Goal: Contribute content: Contribute content

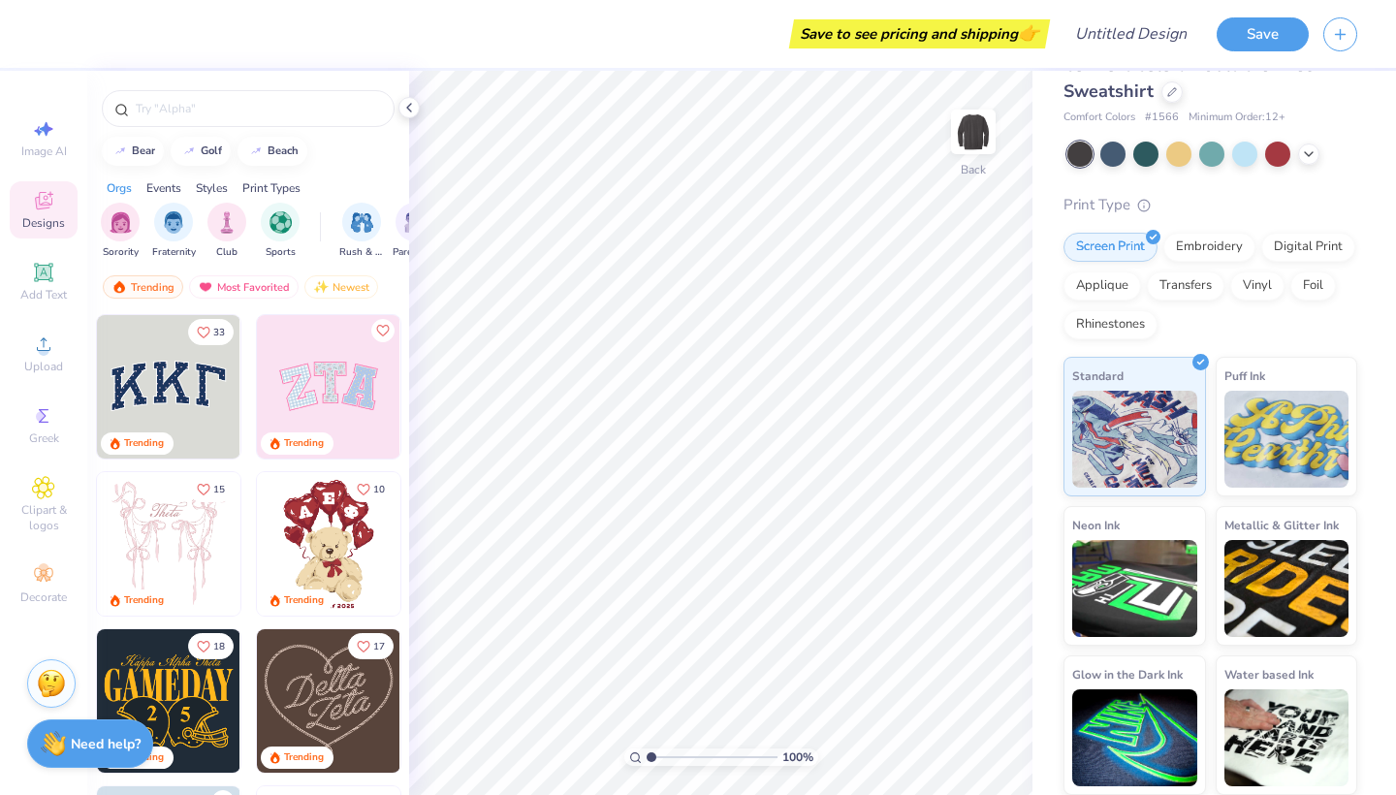
scroll to position [41, 0]
click at [1217, 248] on div "Embroidery" at bounding box center [1209, 245] width 92 height 29
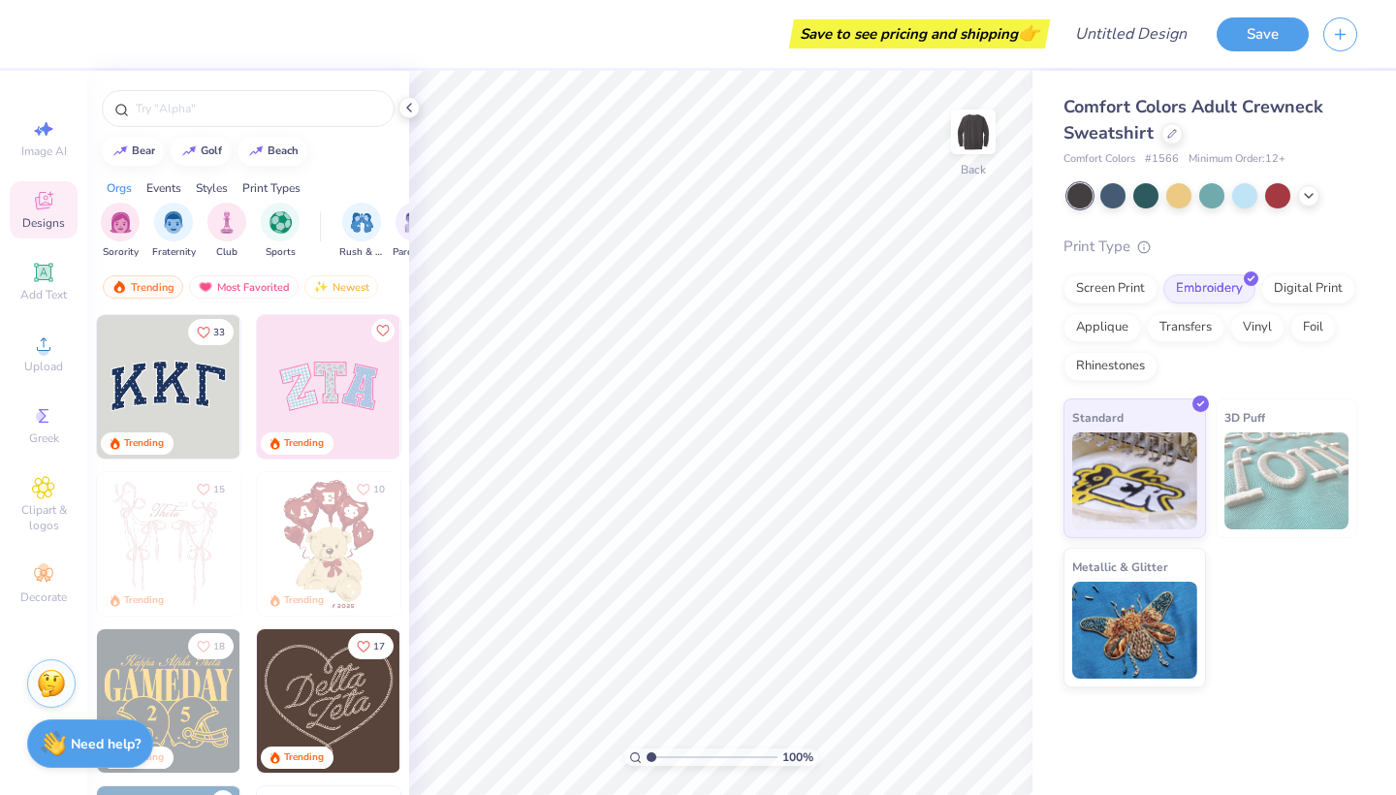
scroll to position [0, 0]
click at [1302, 281] on div "Digital Print" at bounding box center [1308, 285] width 94 height 29
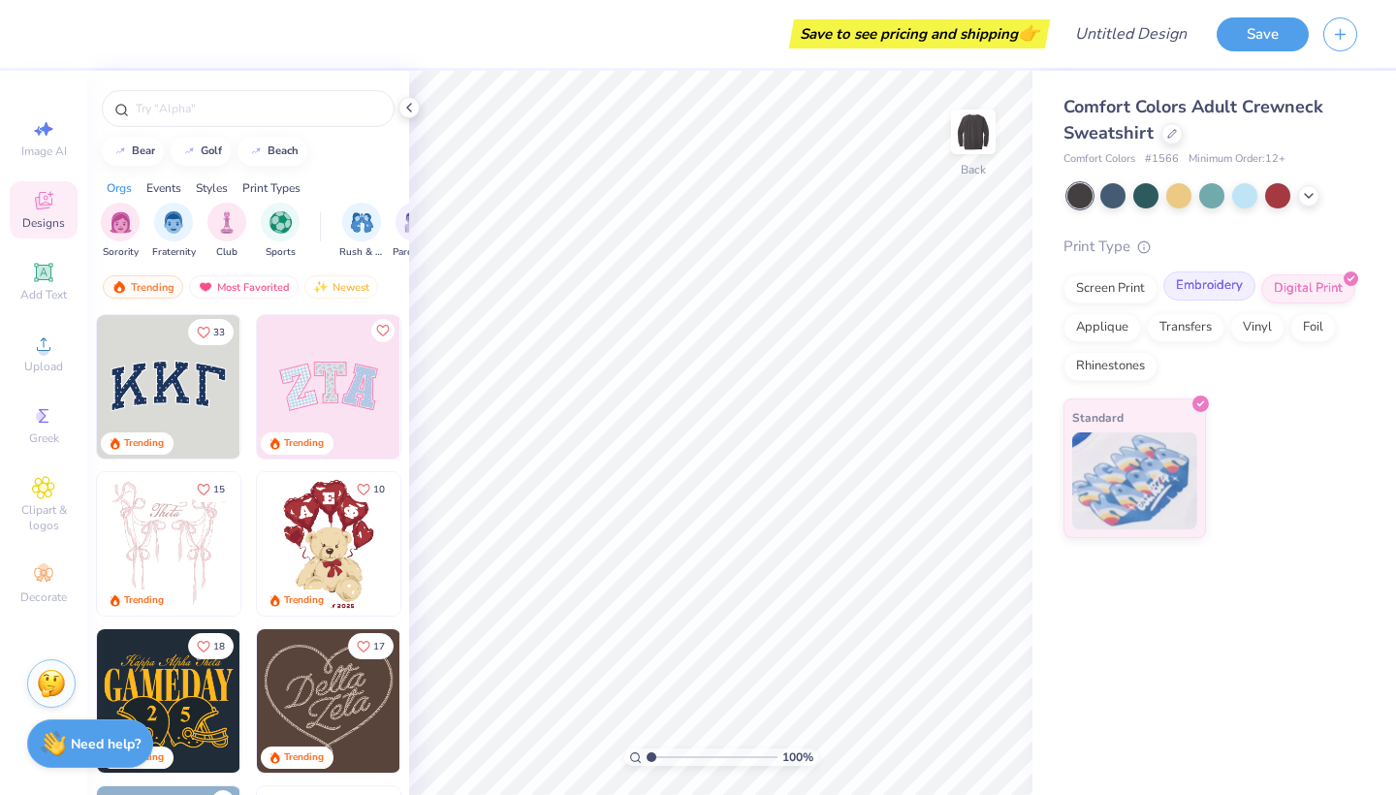
click at [1233, 289] on div "Embroidery" at bounding box center [1209, 285] width 92 height 29
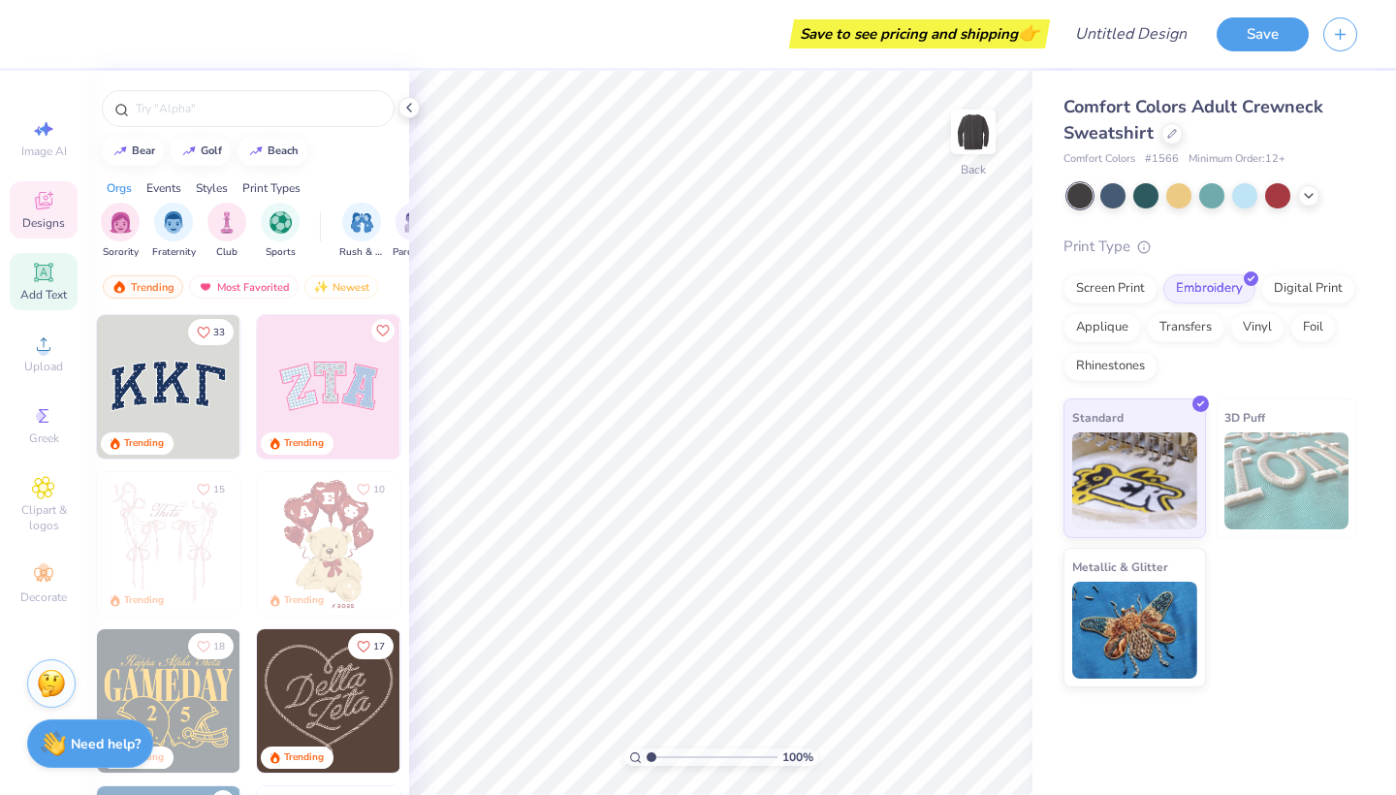
click at [49, 275] on icon at bounding box center [43, 272] width 15 height 15
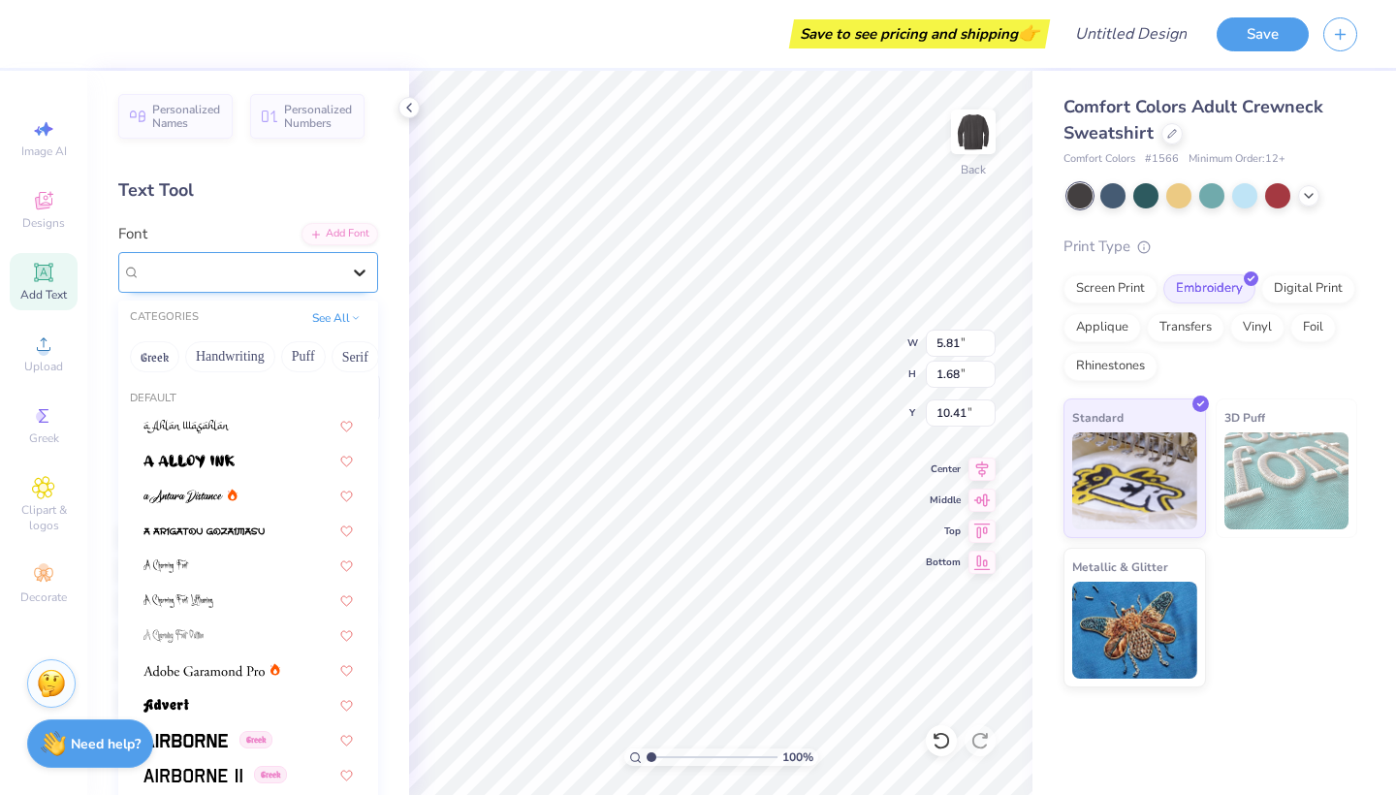
click at [359, 277] on icon at bounding box center [359, 272] width 19 height 19
click at [245, 363] on button "Handwriting" at bounding box center [230, 356] width 90 height 31
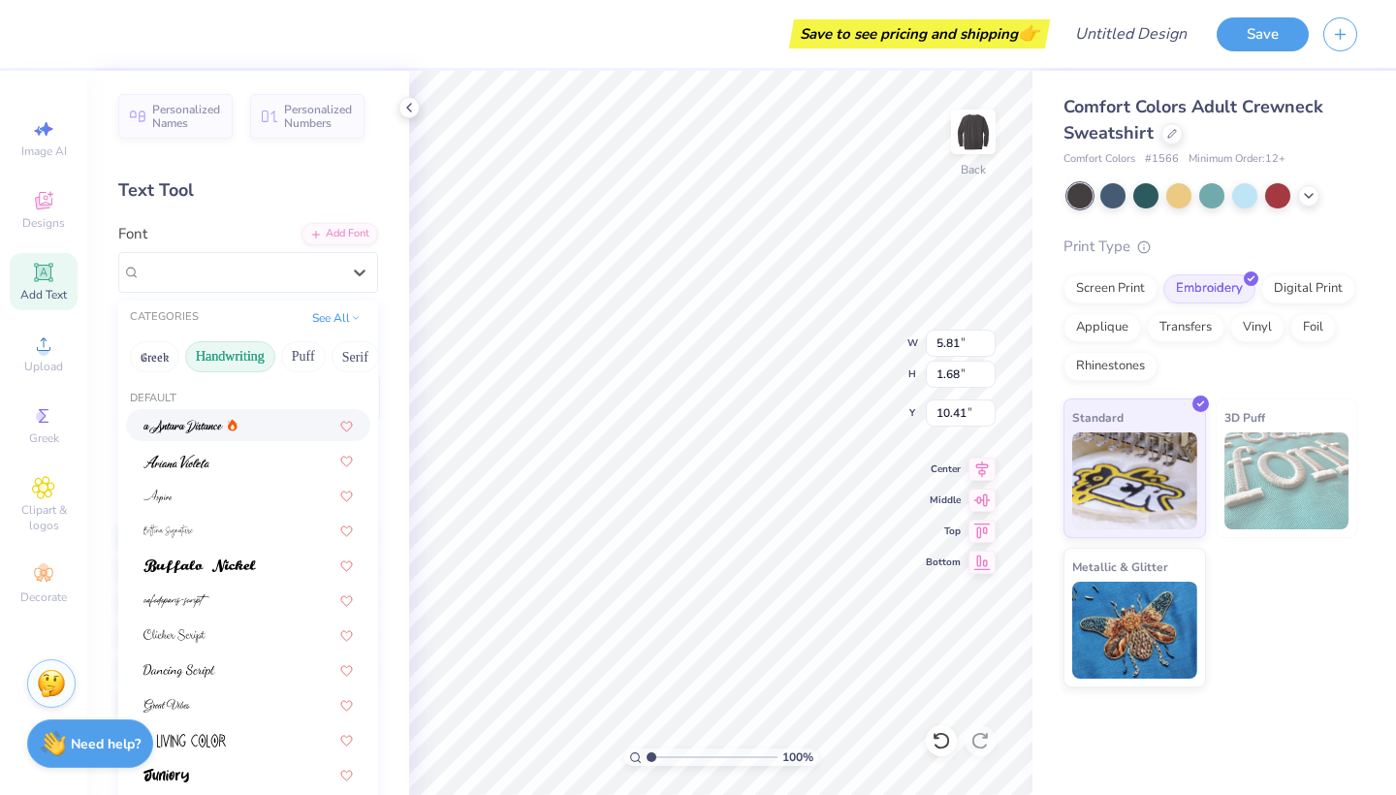
click at [254, 359] on button "Handwriting" at bounding box center [230, 356] width 90 height 31
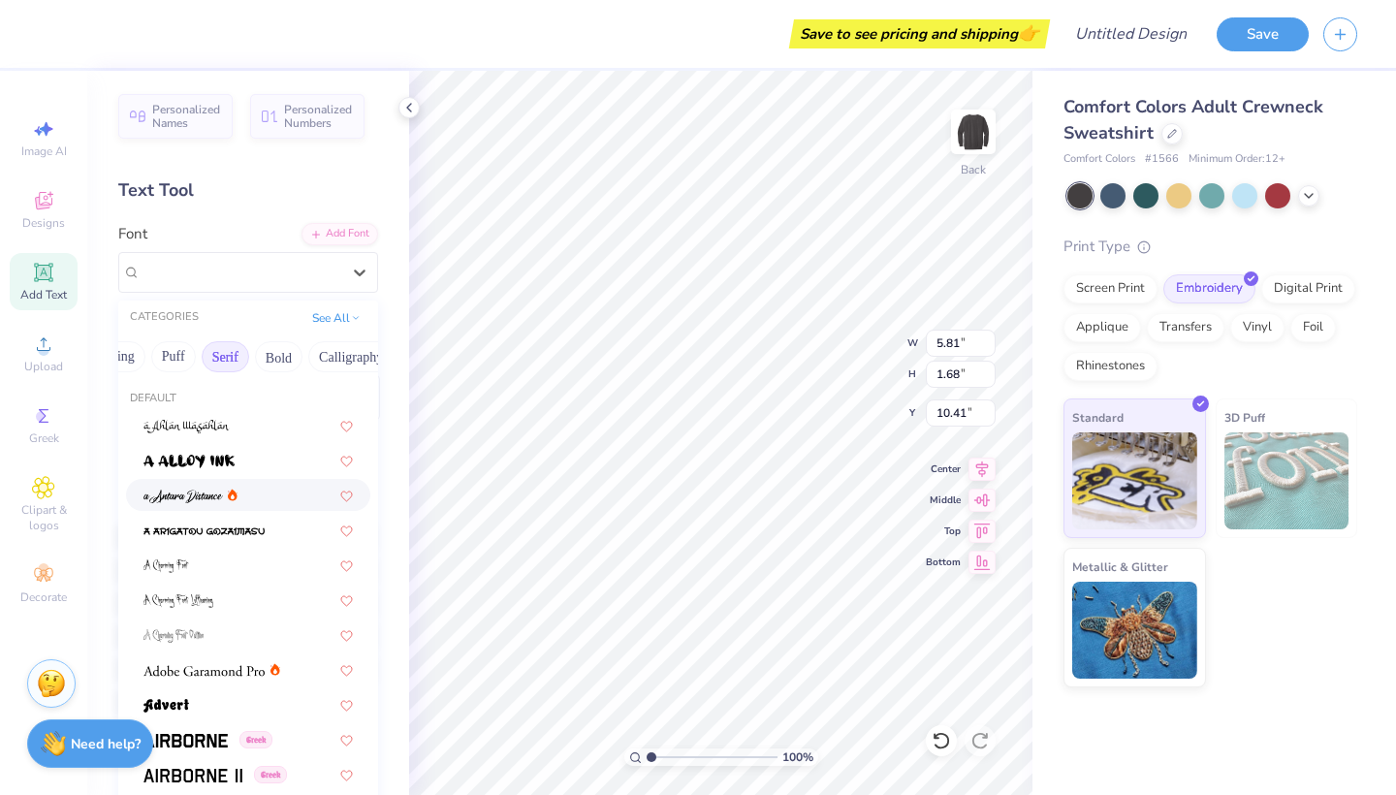
scroll to position [0, 136]
click at [236, 366] on button "Serif" at bounding box center [220, 356] width 48 height 31
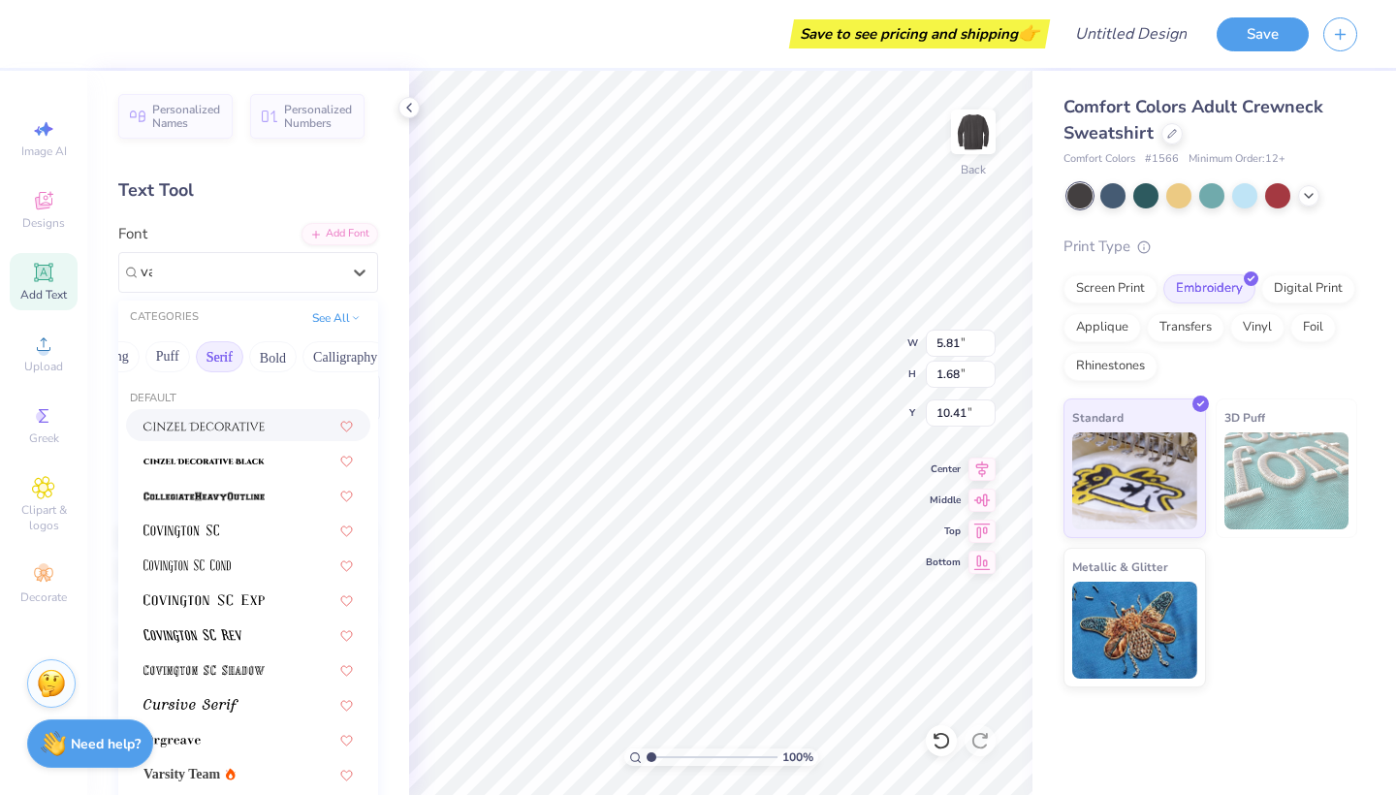
scroll to position [0, 0]
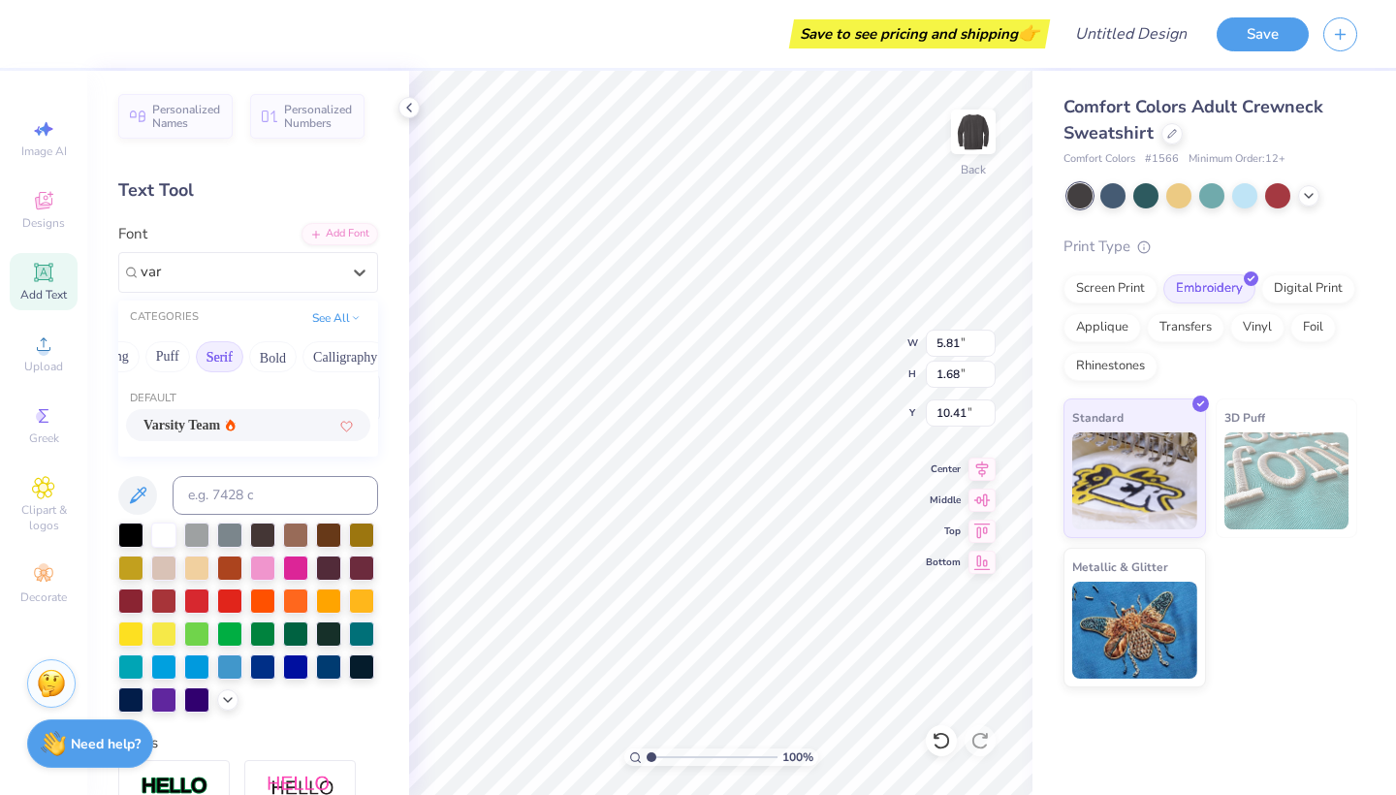
click at [296, 433] on div "Varsity Team" at bounding box center [247, 425] width 209 height 20
type input "var"
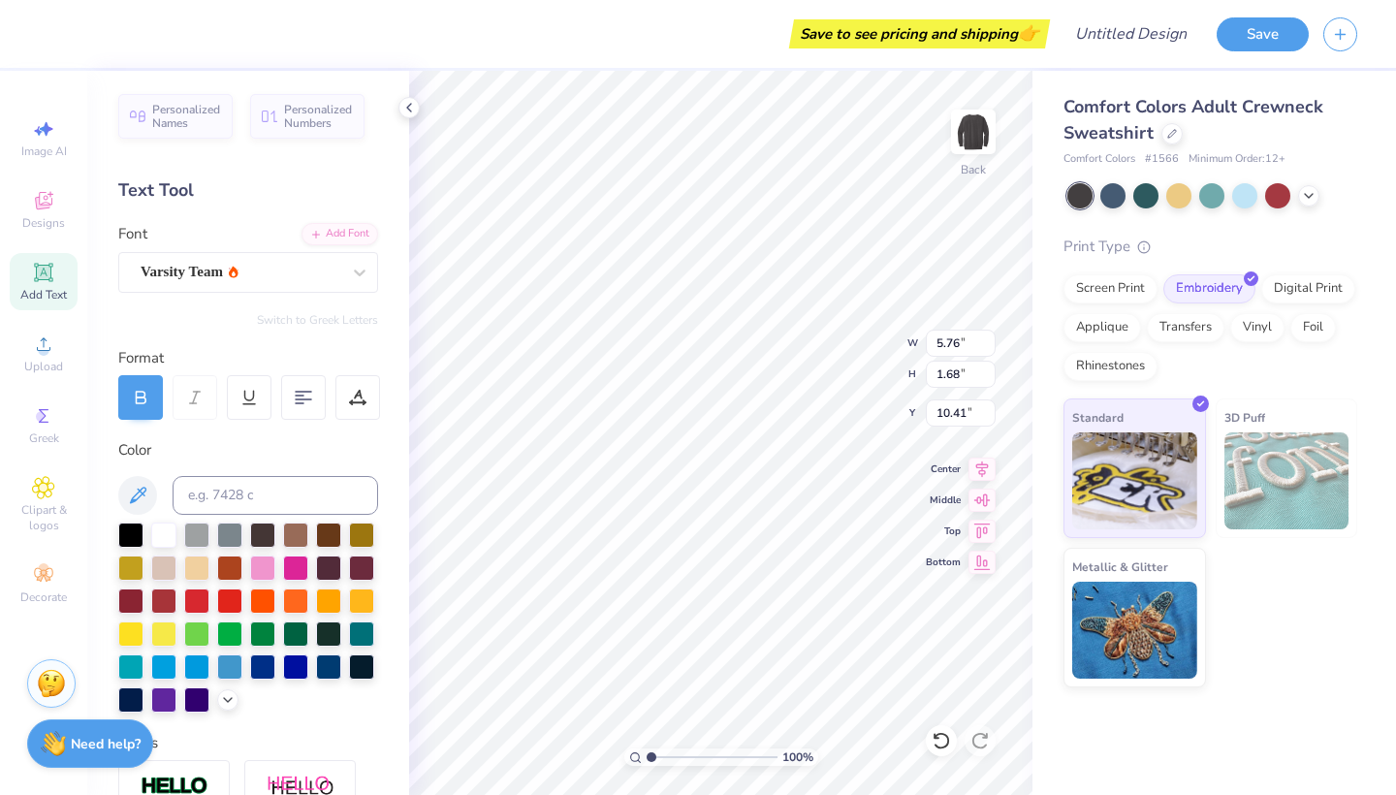
type input "9.49"
type input "2.77"
type input "3.00"
type textarea "RUTGERS"
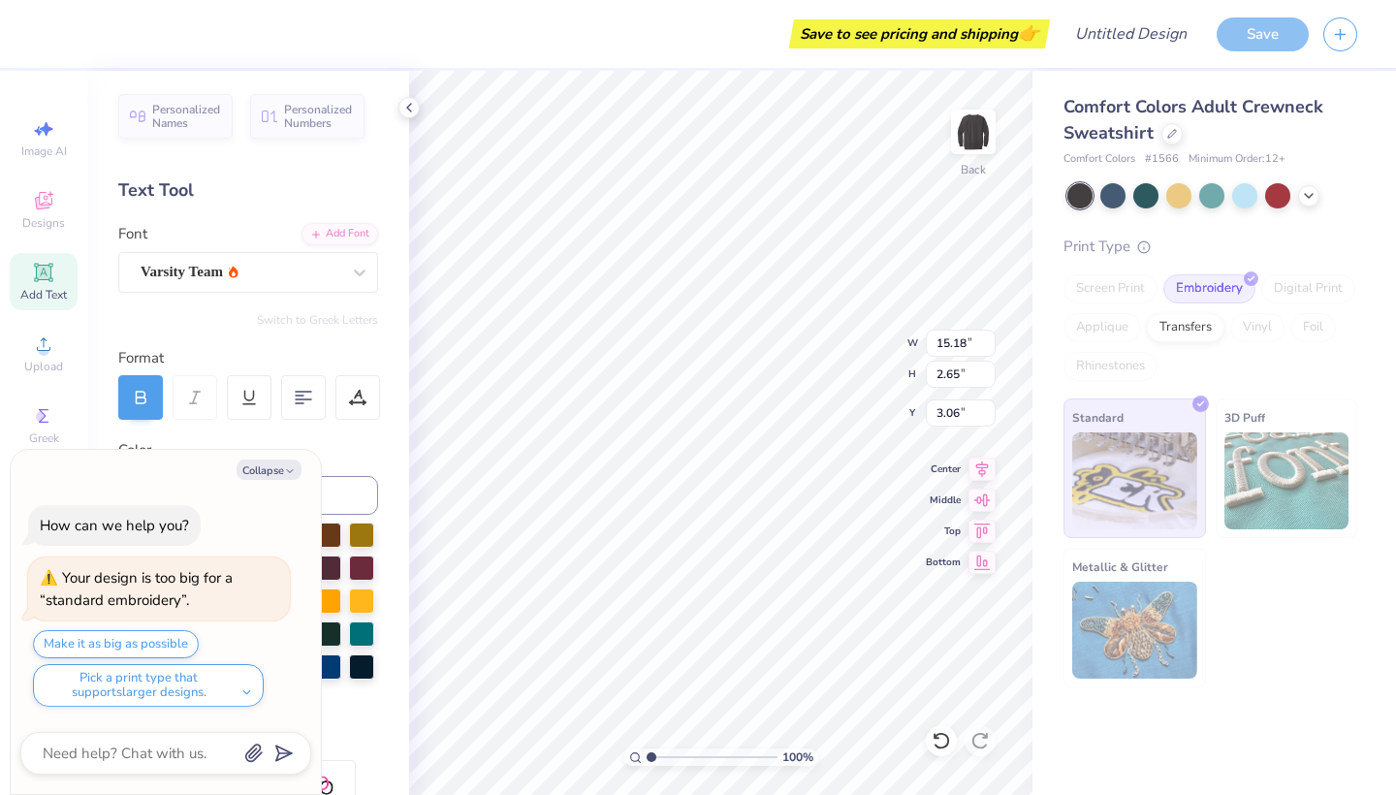
type textarea "x"
type input "3.00"
type textarea "x"
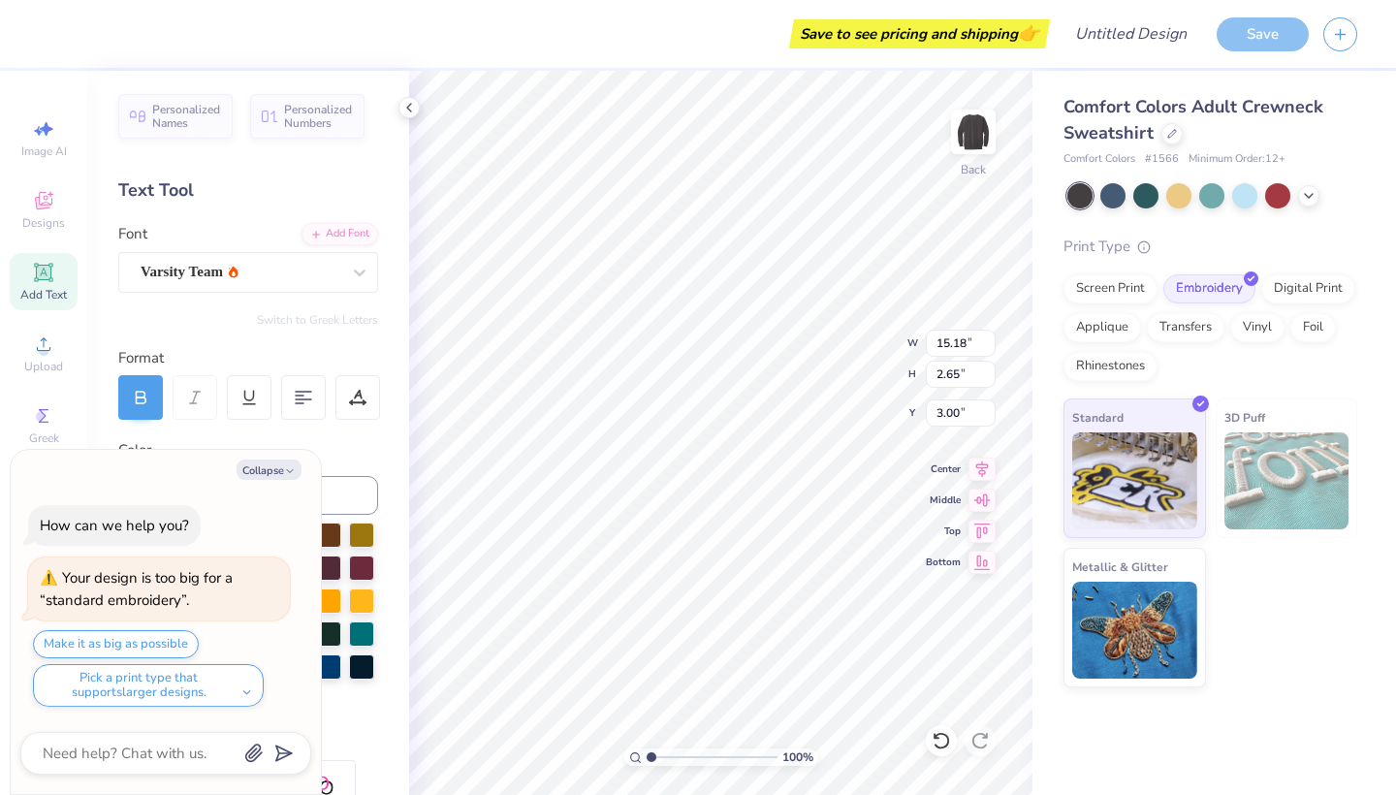
type input "11.33"
type input "1.97"
type input "3.67"
type textarea "x"
type input "3.00"
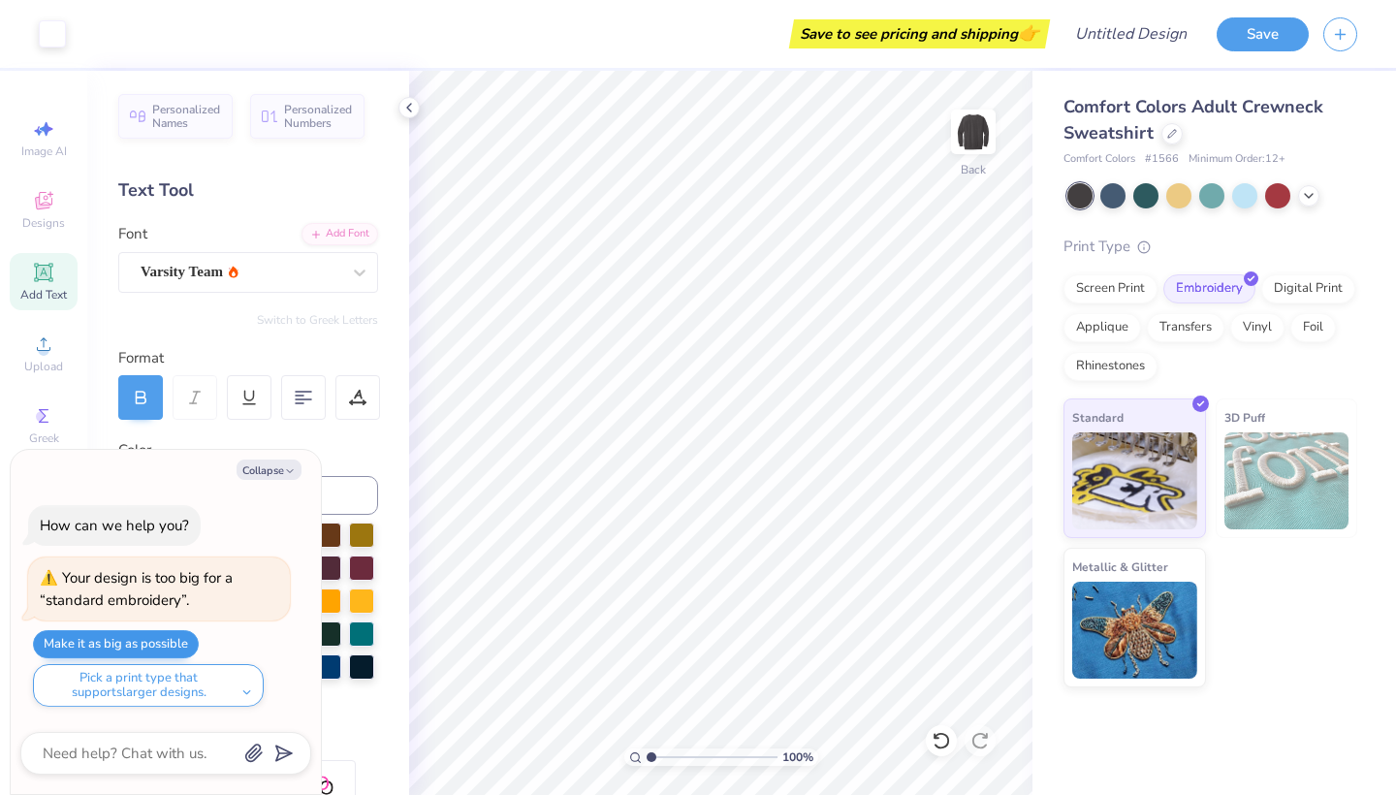
click at [191, 651] on button "Make it as big as possible" at bounding box center [116, 644] width 166 height 28
type textarea "x"
type input "3.00"
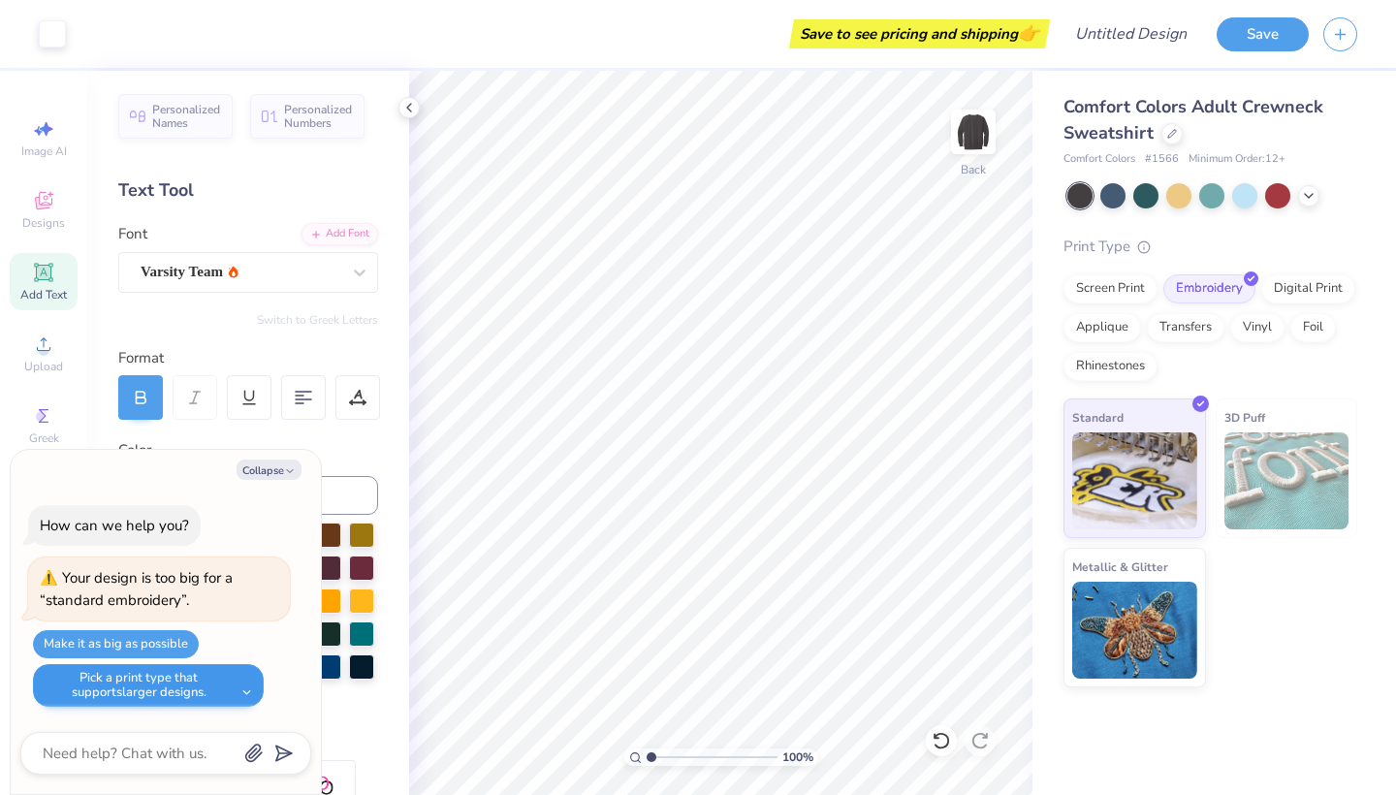
click at [235, 682] on button "Pick a print type that supports larger designs." at bounding box center [148, 685] width 231 height 43
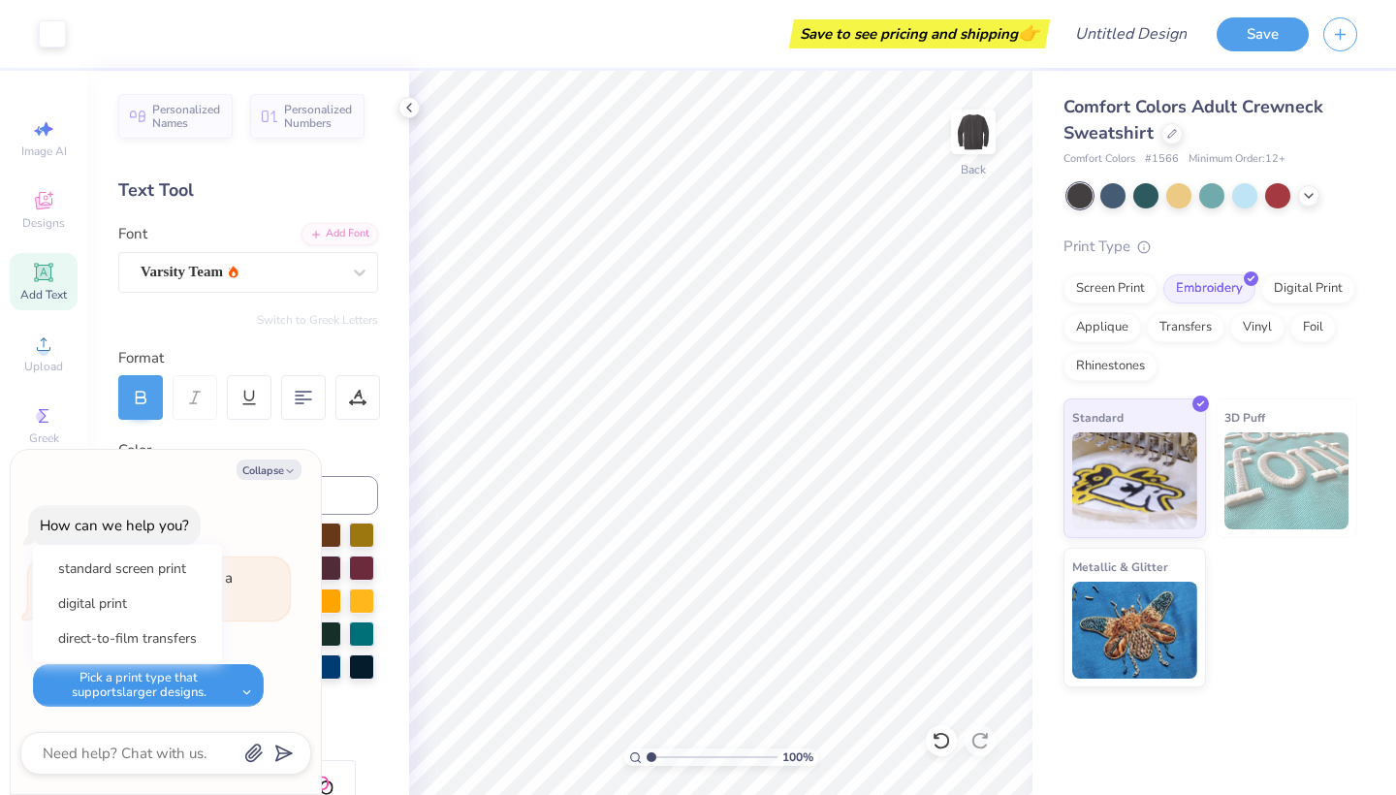
click at [235, 682] on button "Pick a print type that supports larger designs." at bounding box center [148, 685] width 231 height 43
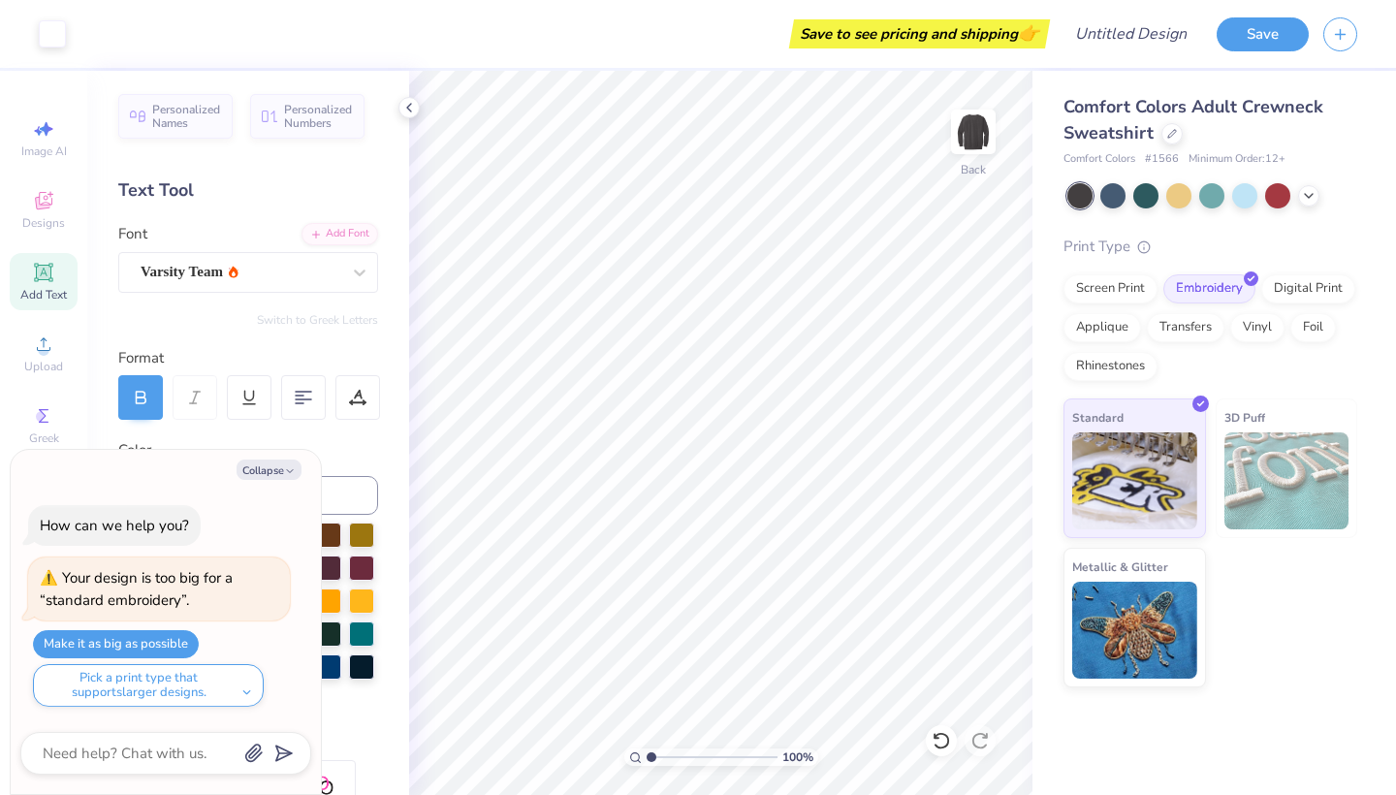
click at [378, 461] on div "Personalized Names Personalized Numbers Text Tool Add Font Font Varsity Team Sw…" at bounding box center [248, 433] width 322 height 724
click at [284, 474] on icon "button" at bounding box center [290, 471] width 12 height 12
type textarea "x"
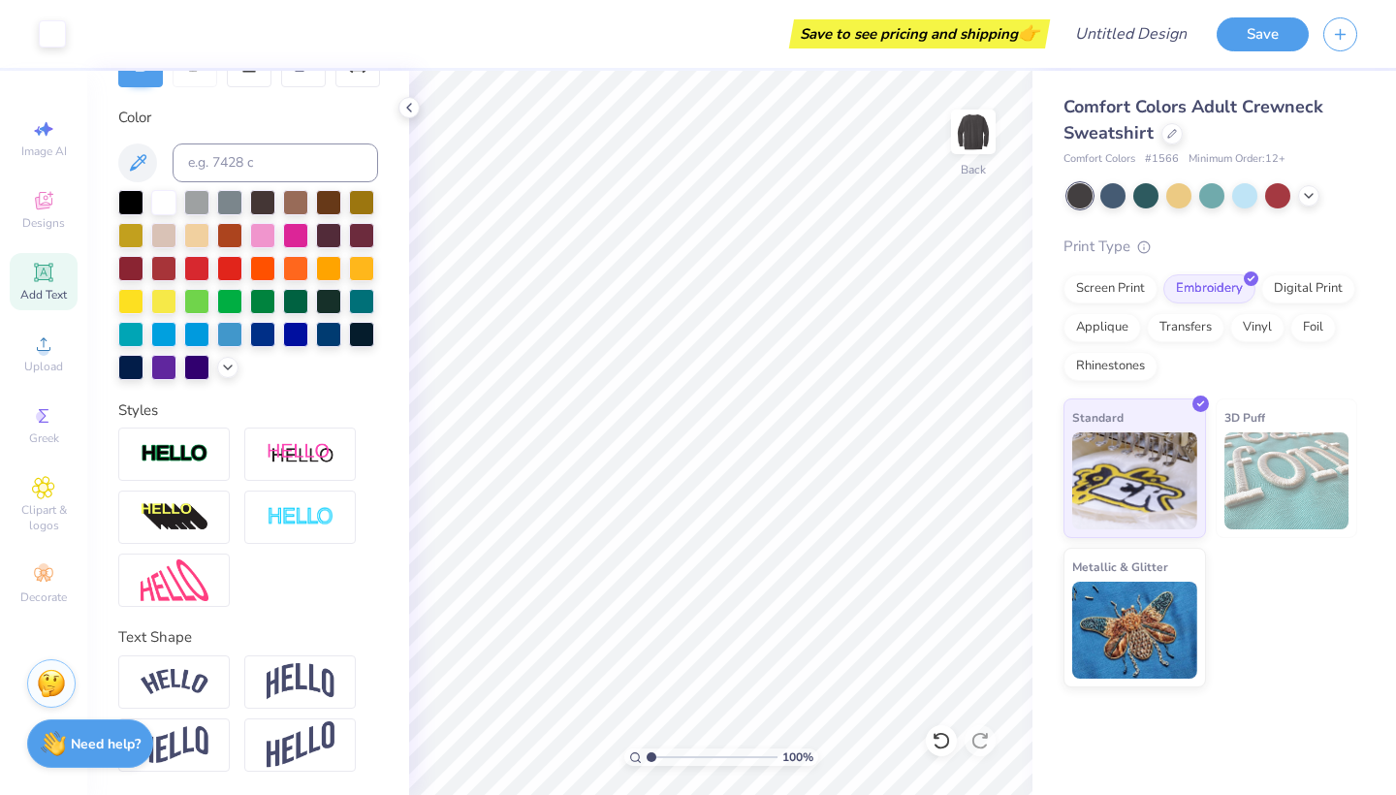
scroll to position [333, 0]
click at [298, 529] on div at bounding box center [299, 517] width 111 height 53
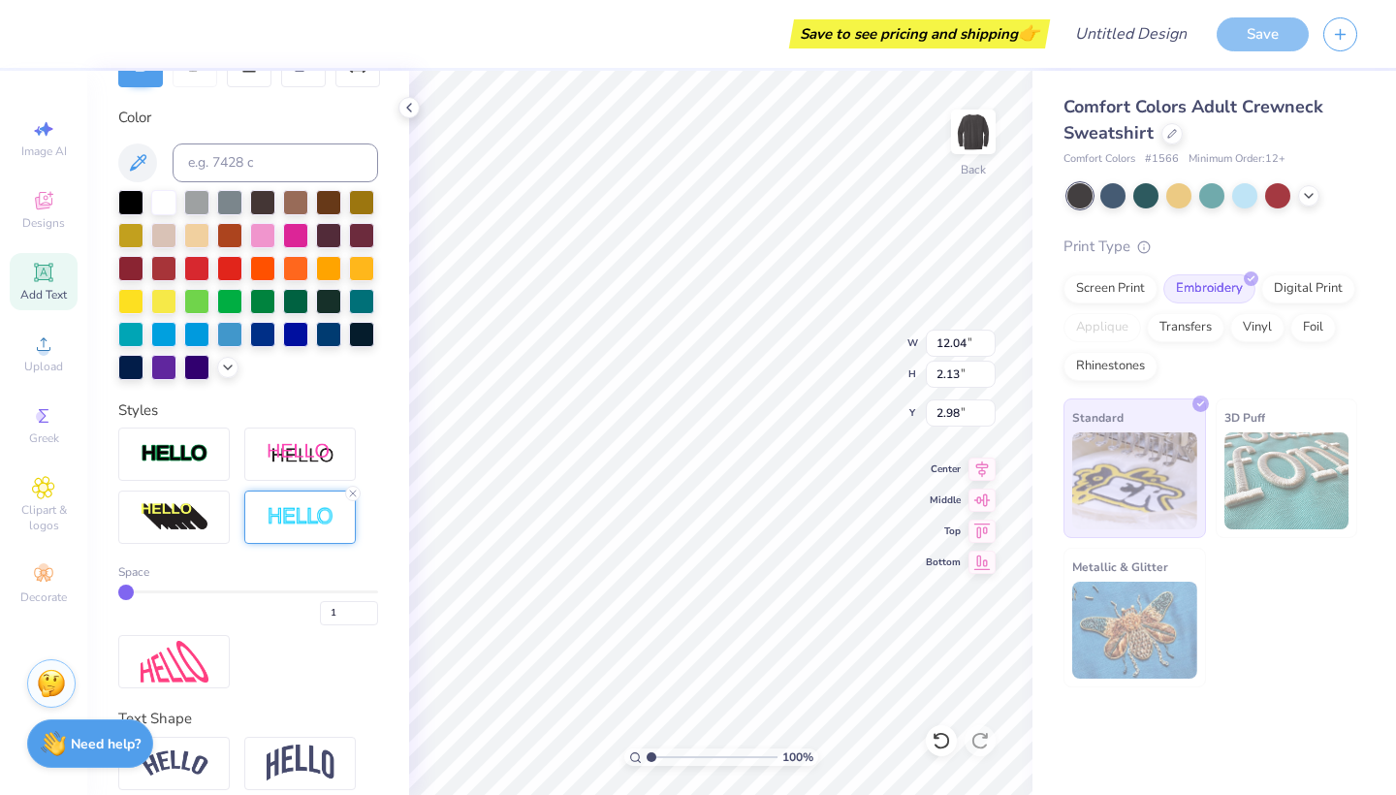
type input "3.00"
click at [193, 267] on div at bounding box center [196, 266] width 25 height 25
click at [133, 273] on div at bounding box center [130, 266] width 25 height 25
click at [230, 266] on div at bounding box center [229, 266] width 25 height 25
type input "12.00"
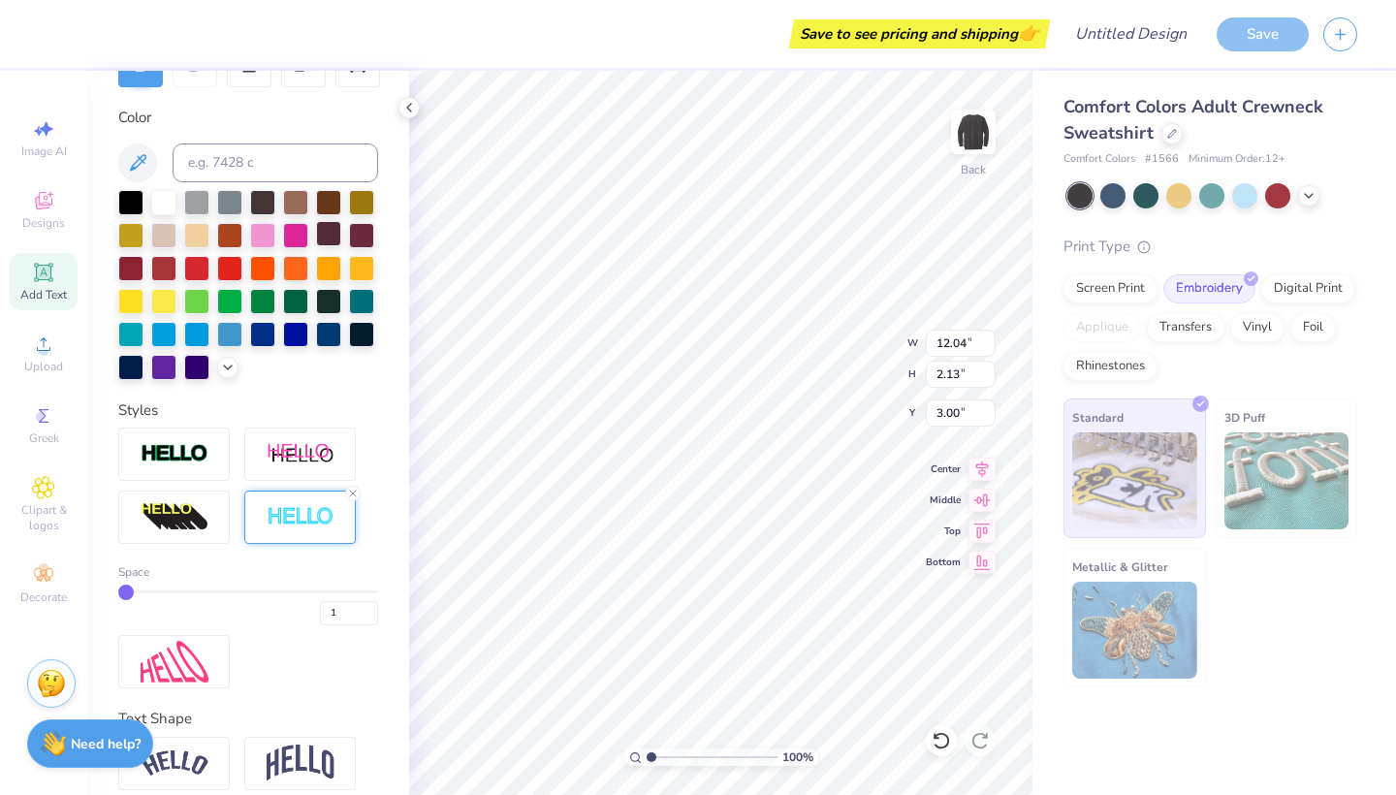
type input "2.12"
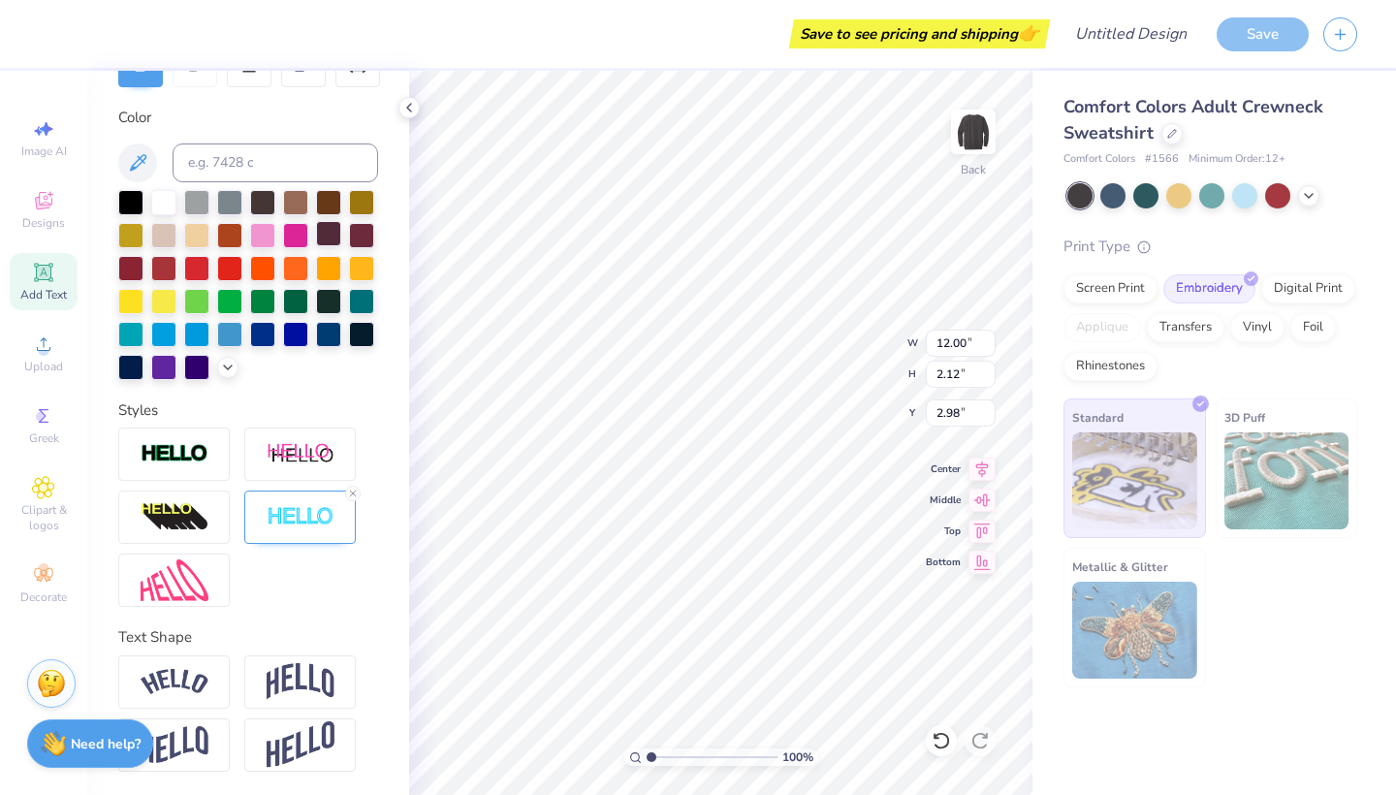
type input "5.48"
type textarea "LAW"
click at [325, 528] on img at bounding box center [301, 517] width 68 height 22
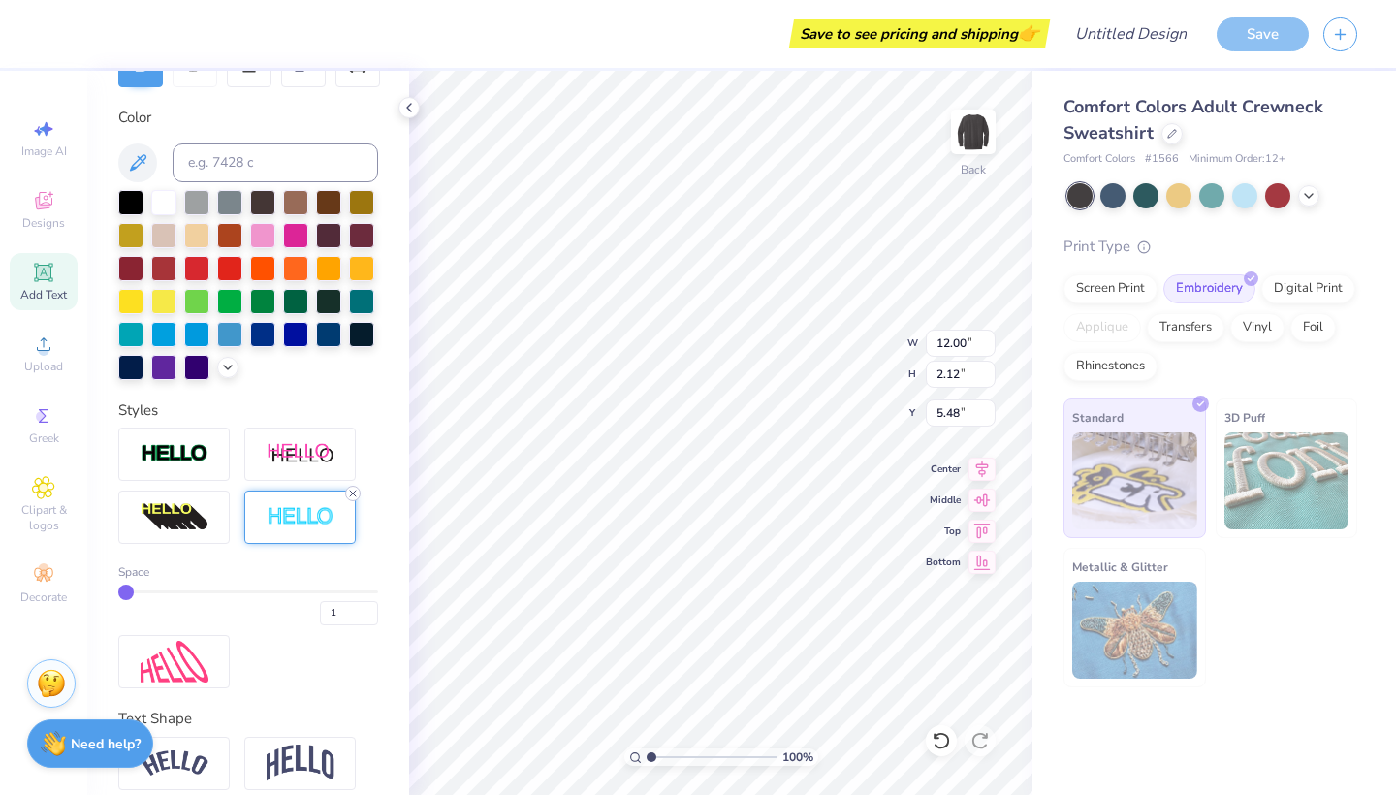
click at [349, 494] on icon at bounding box center [353, 494] width 12 height 12
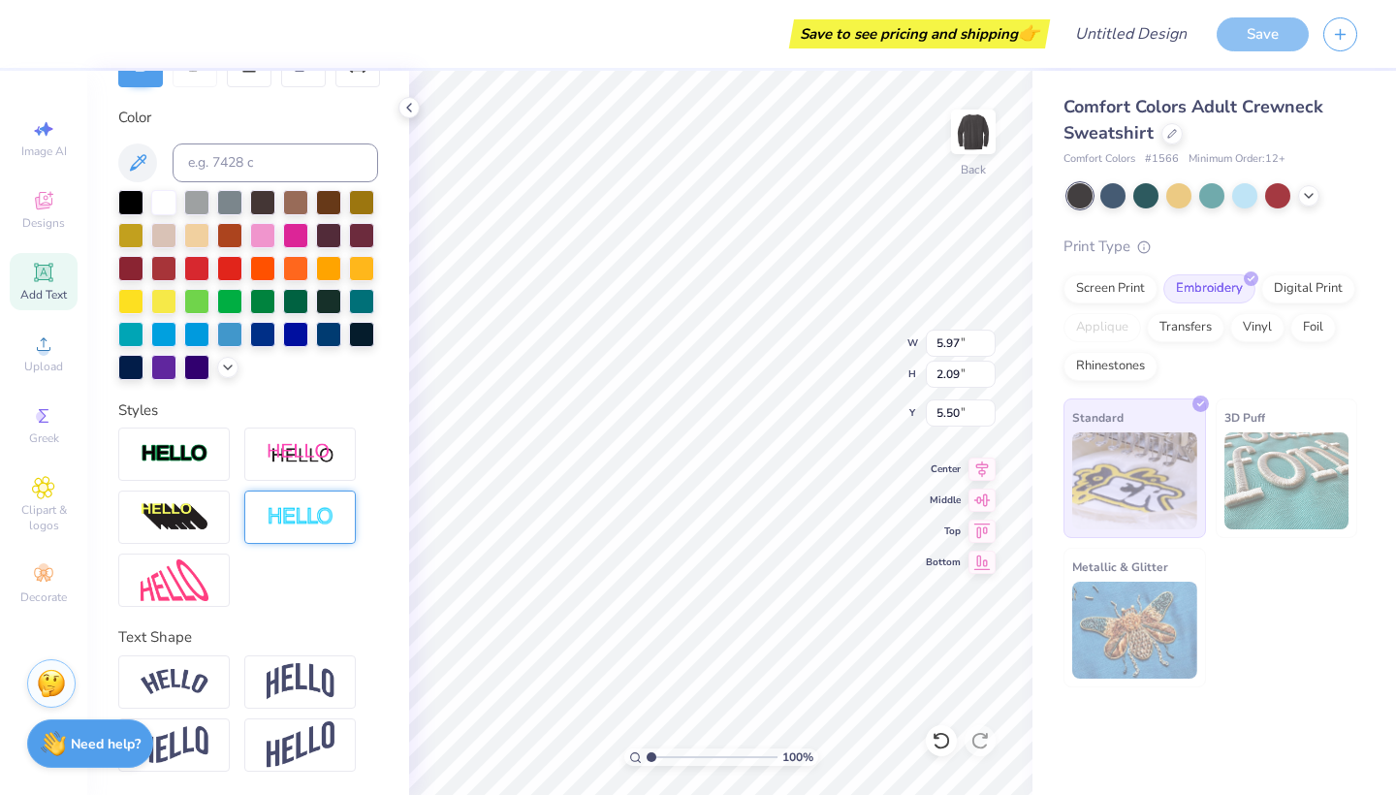
type input "4.05"
type input "1.42"
type input "5.87"
type input "12.04"
type input "2.13"
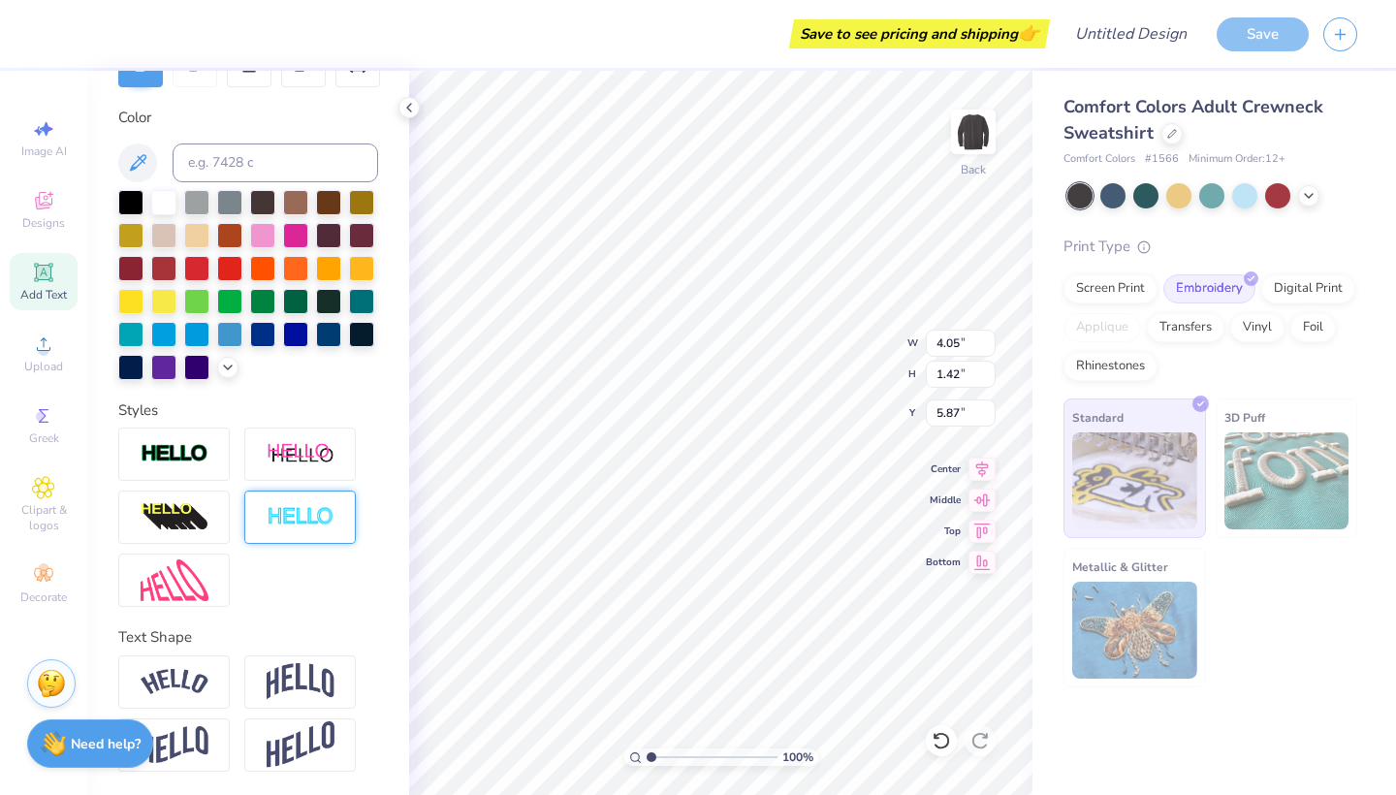
type input "3.00"
click at [183, 672] on img at bounding box center [175, 682] width 68 height 26
type input "14.83"
type input "3.89"
type input "2.12"
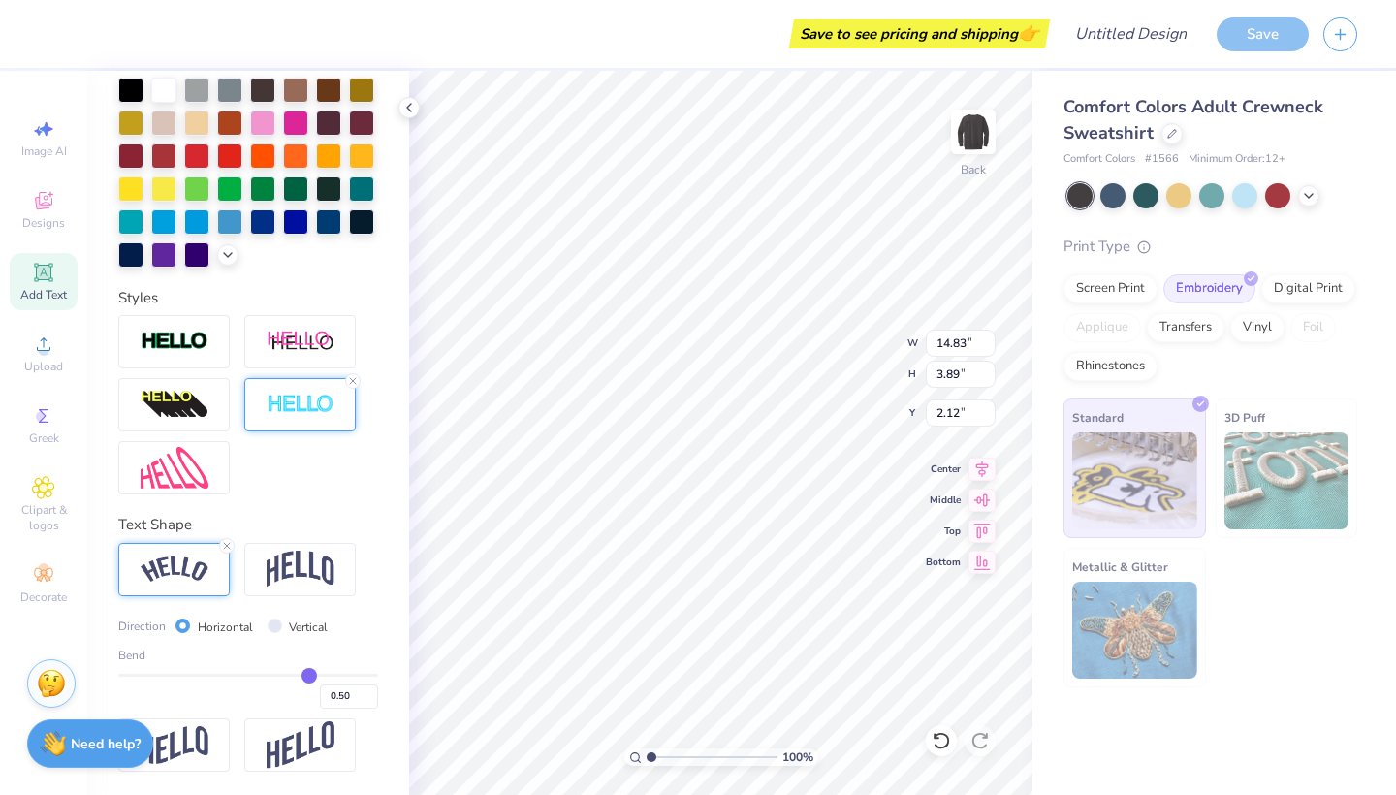
scroll to position [446, 0]
click at [313, 541] on div "Text Shape Direction Horizontal Vertical Bend 0.50" at bounding box center [248, 643] width 260 height 258
click at [312, 557] on img at bounding box center [301, 569] width 68 height 37
type input "12.04"
type input "4.62"
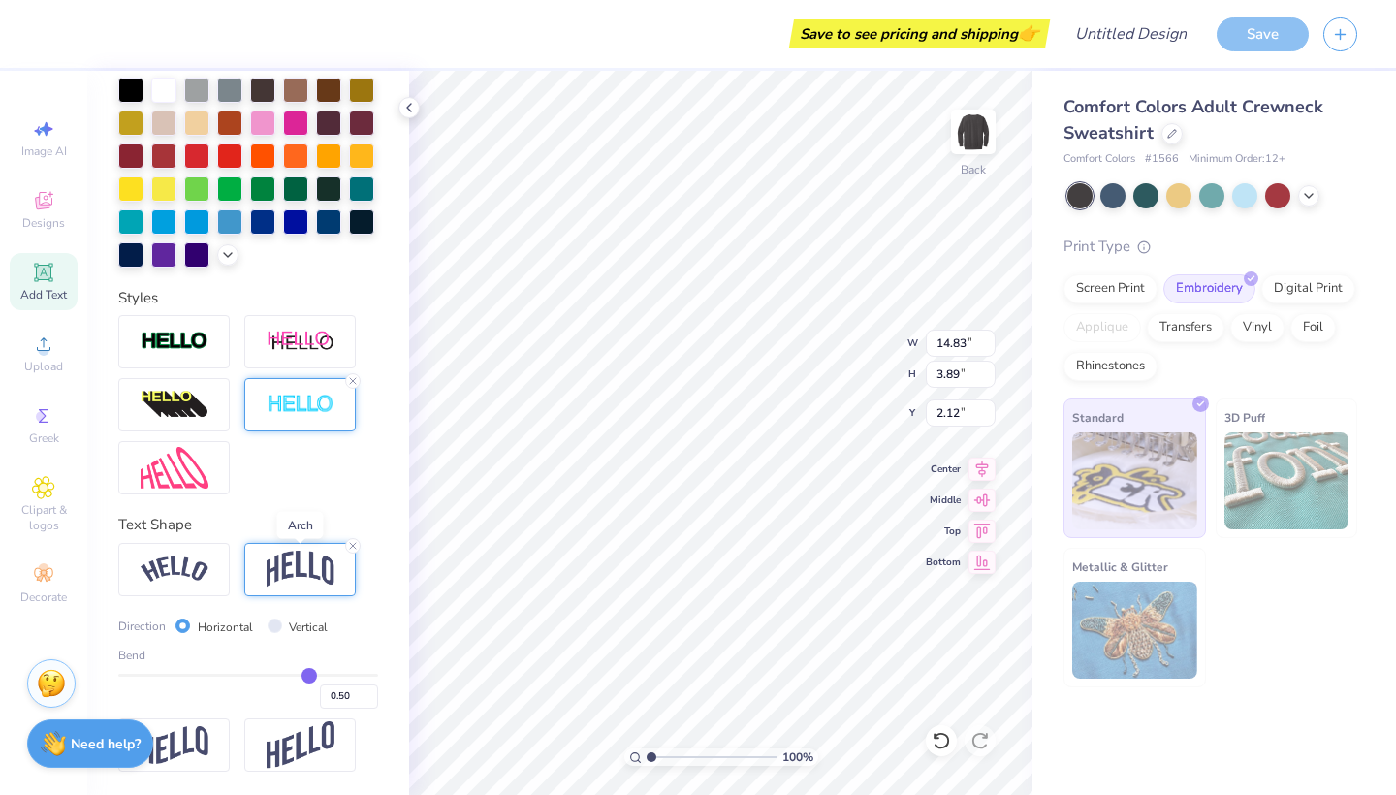
type input "1.76"
click at [105, 752] on div "Need help? Chat with us." at bounding box center [90, 740] width 126 height 48
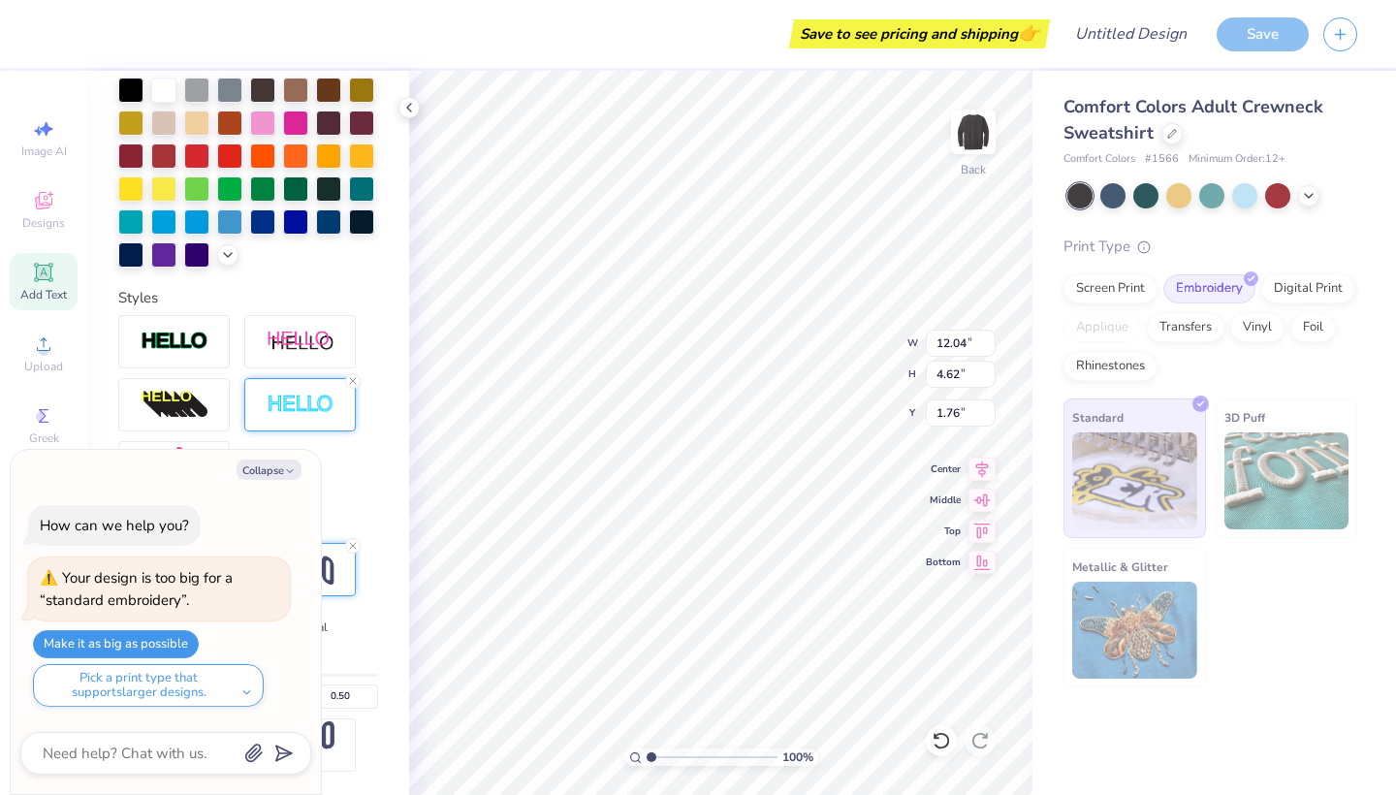
click at [160, 655] on button "Make it as big as possible" at bounding box center [116, 644] width 166 height 28
type textarea "x"
type input "2.35"
type textarea "x"
type input "3.00"
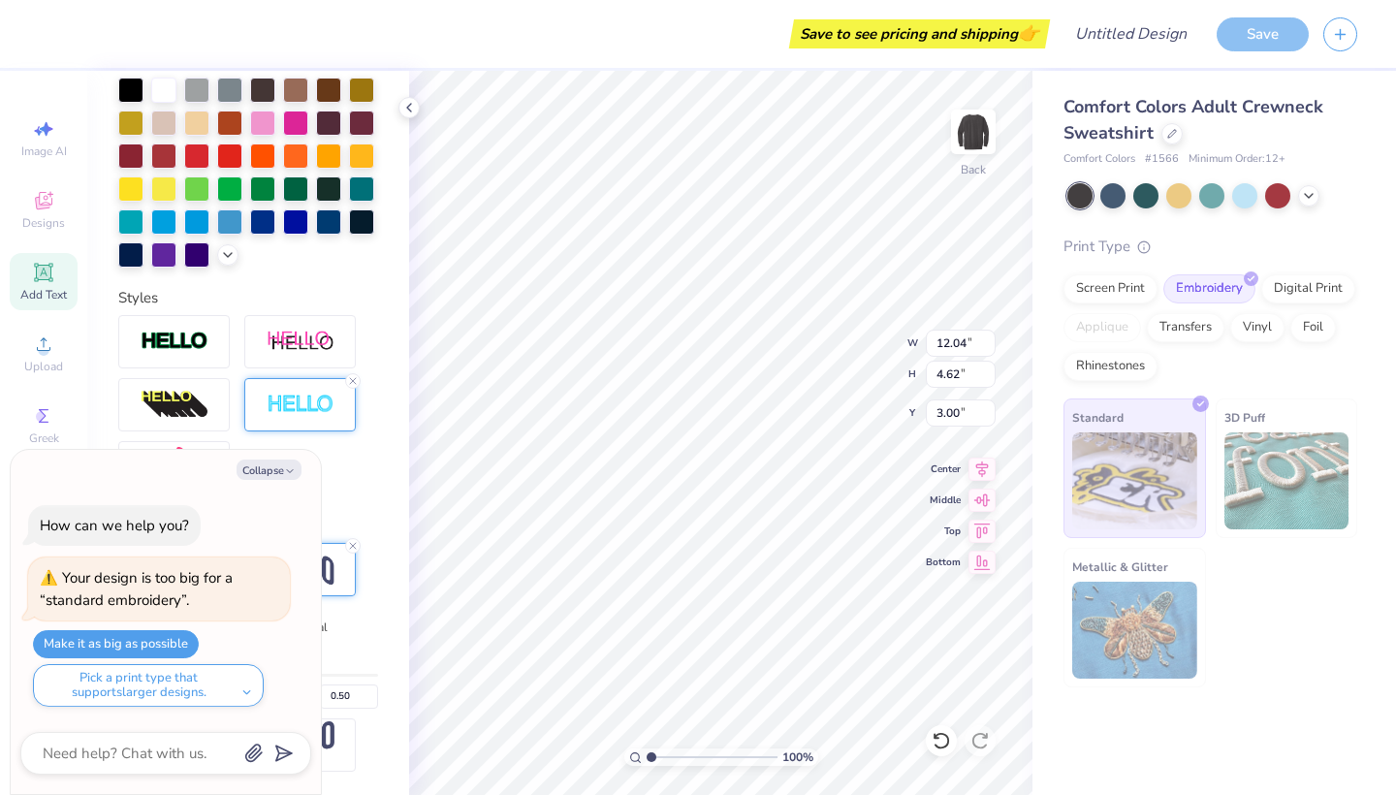
type textarea "x"
type input "4.05"
type input "1.42"
type input "5.87"
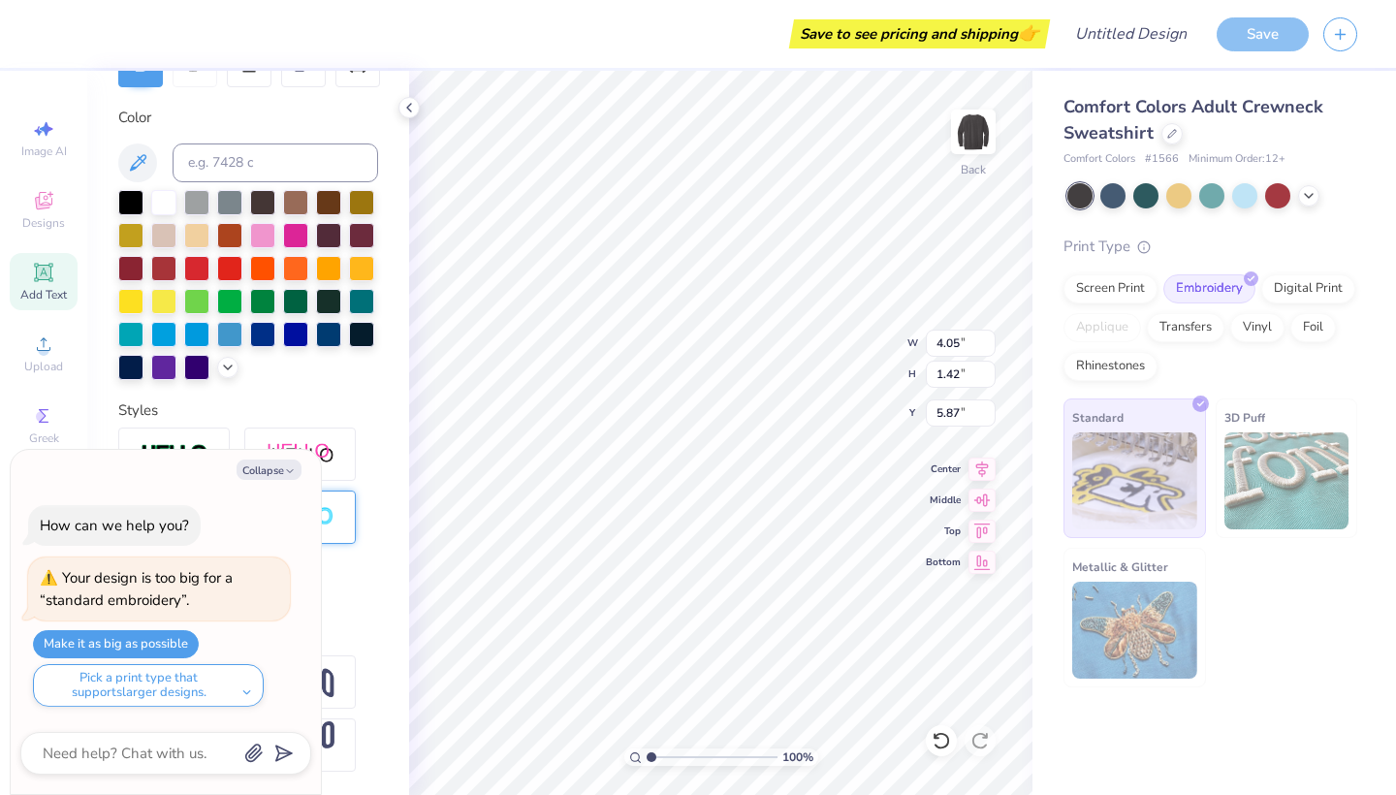
type textarea "x"
type input "12.04"
type input "4.62"
type input "3.00"
type textarea "x"
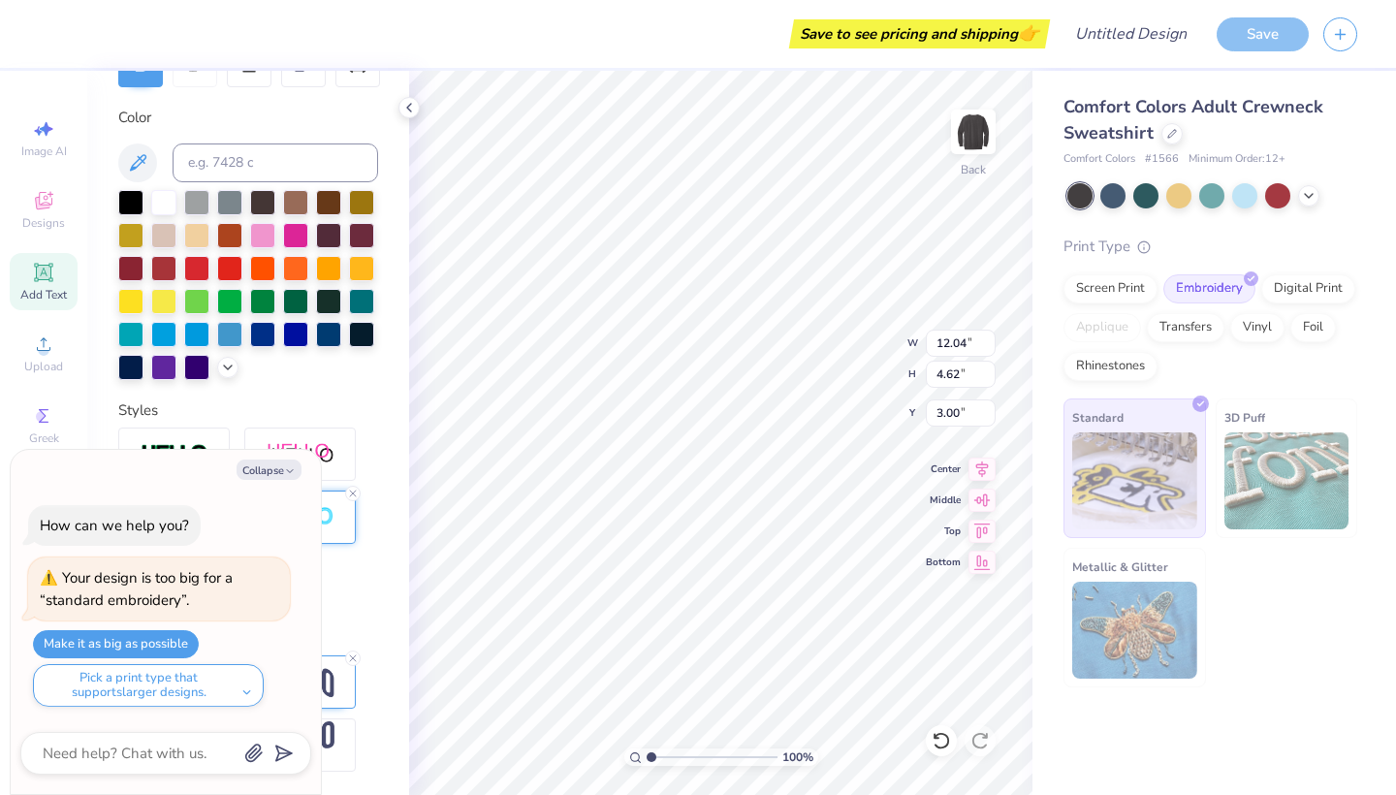
type input "4.05"
type input "1.42"
type input "5.87"
type textarea "x"
type input "6.20"
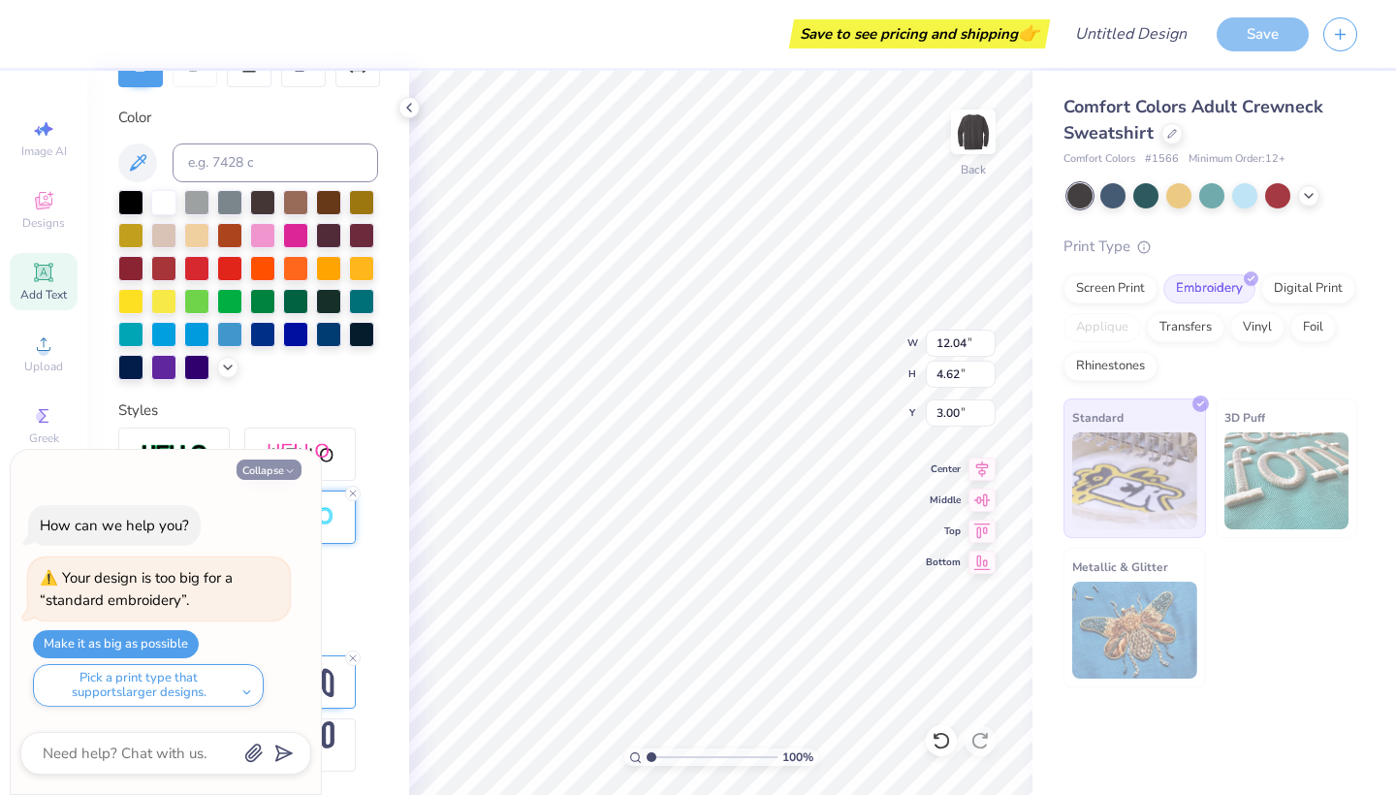
click at [274, 464] on button "Collapse" at bounding box center [269, 470] width 65 height 20
type textarea "x"
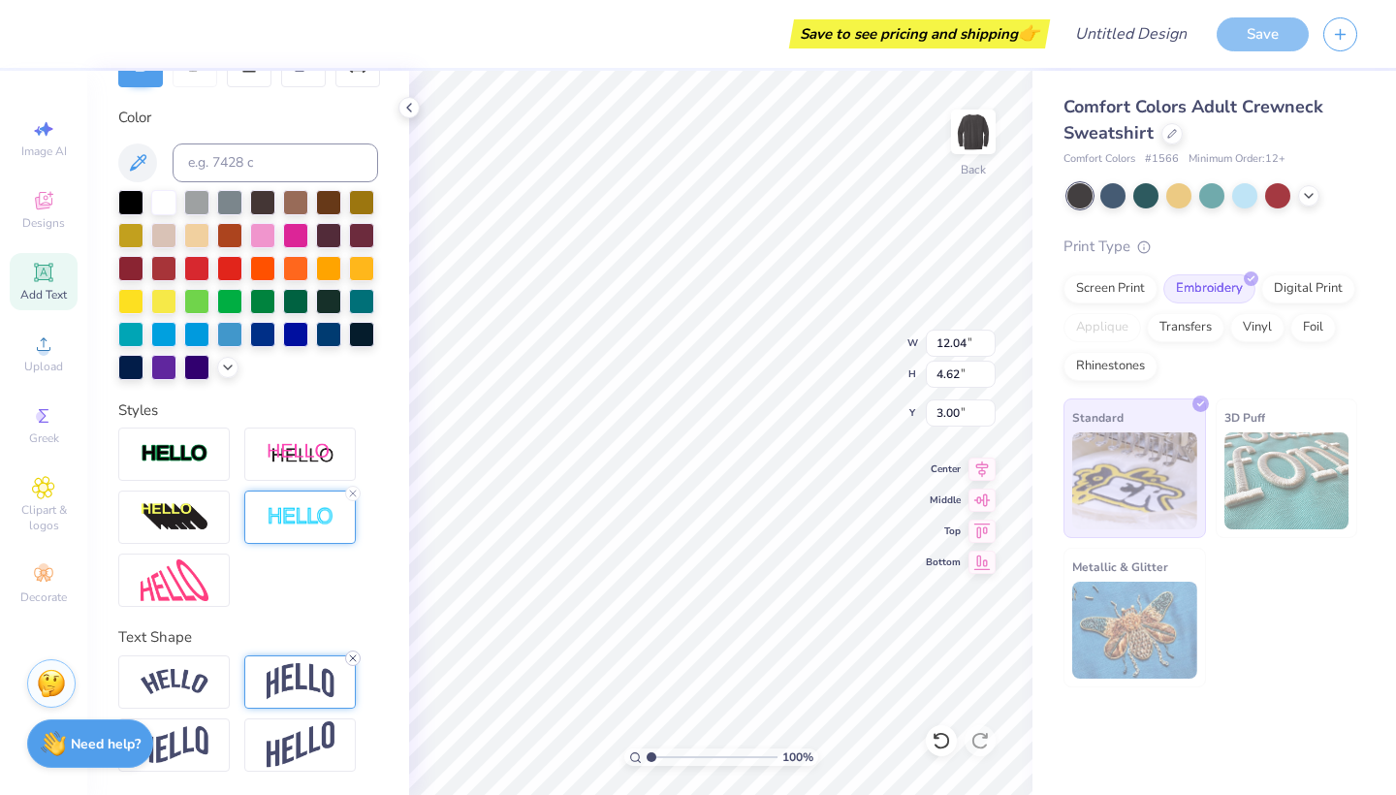
click at [354, 654] on icon at bounding box center [353, 659] width 12 height 12
type input "2.13"
type input "3.00"
type input "4.05"
type input "1.42"
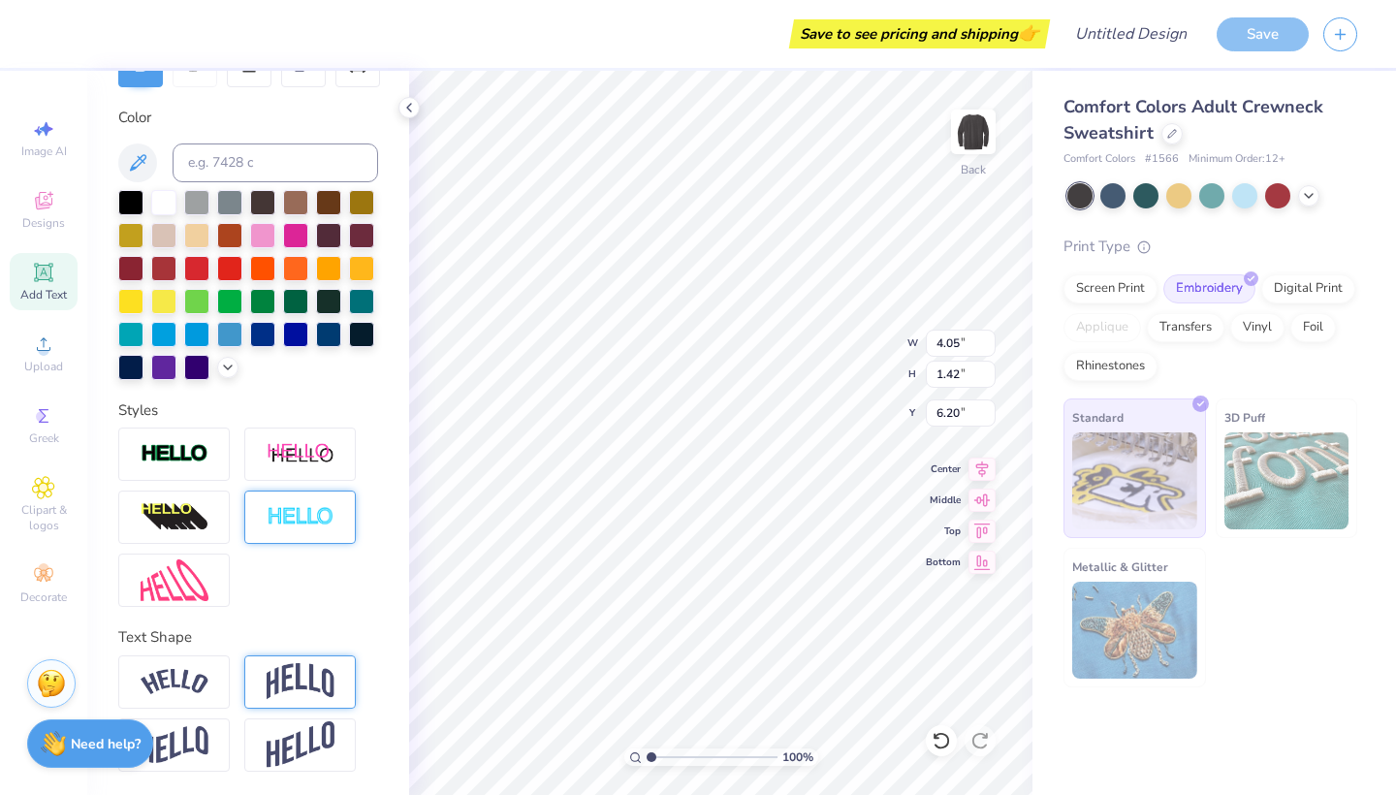
type input "5.52"
type input "5.74"
click at [1277, 195] on div at bounding box center [1277, 193] width 25 height 25
click at [1285, 198] on div at bounding box center [1277, 193] width 25 height 25
click at [1113, 196] on div at bounding box center [1112, 193] width 25 height 25
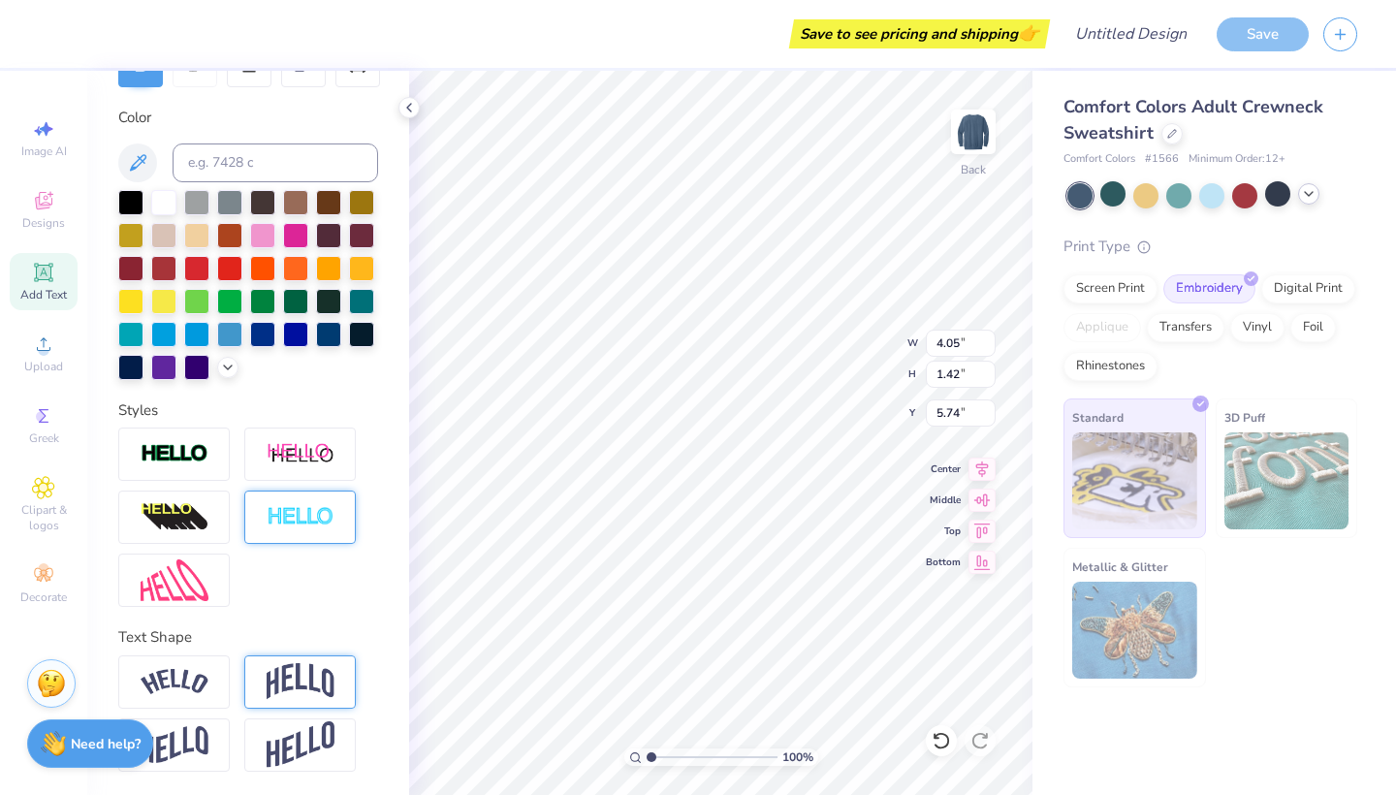
click at [1310, 197] on icon at bounding box center [1309, 194] width 16 height 16
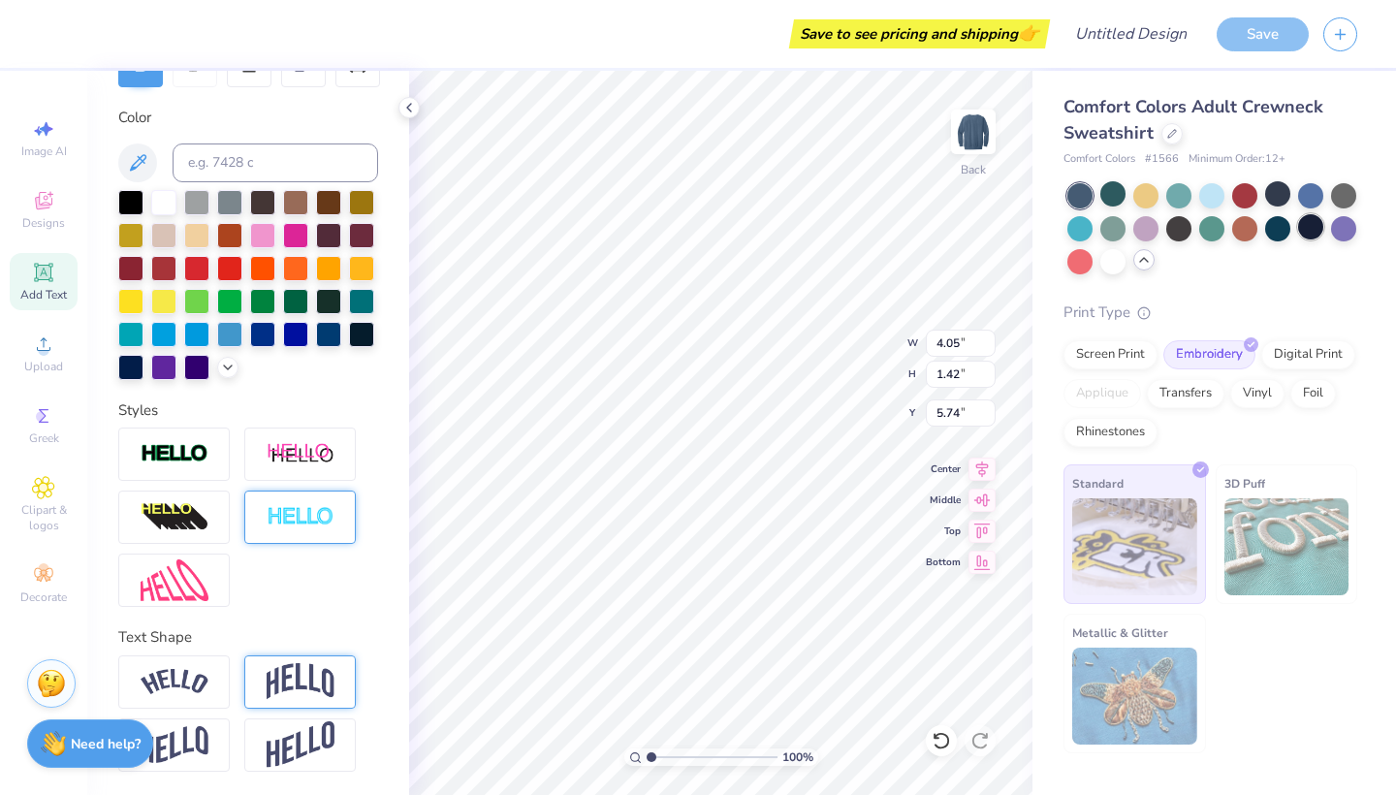
click at [1306, 231] on div at bounding box center [1310, 226] width 25 height 25
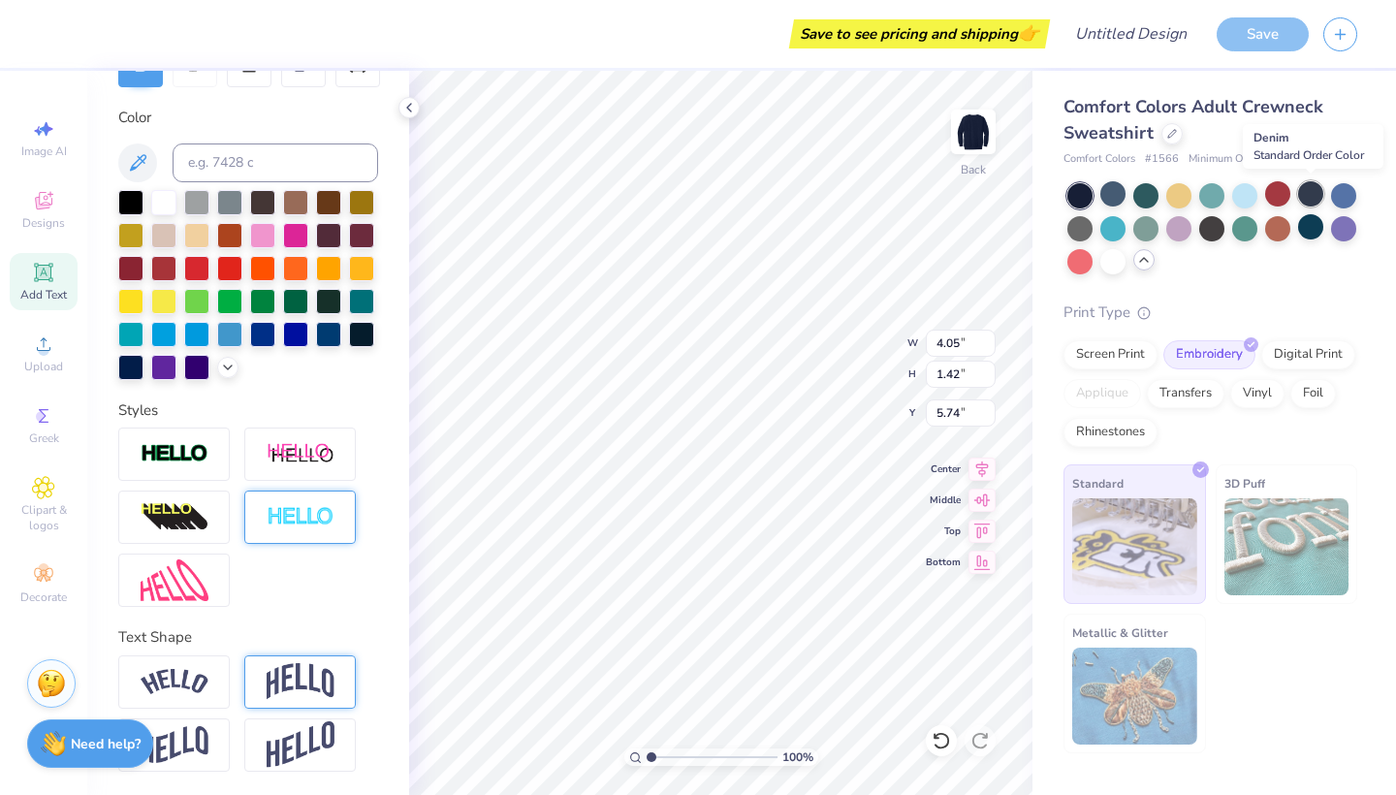
click at [1308, 191] on div at bounding box center [1310, 193] width 25 height 25
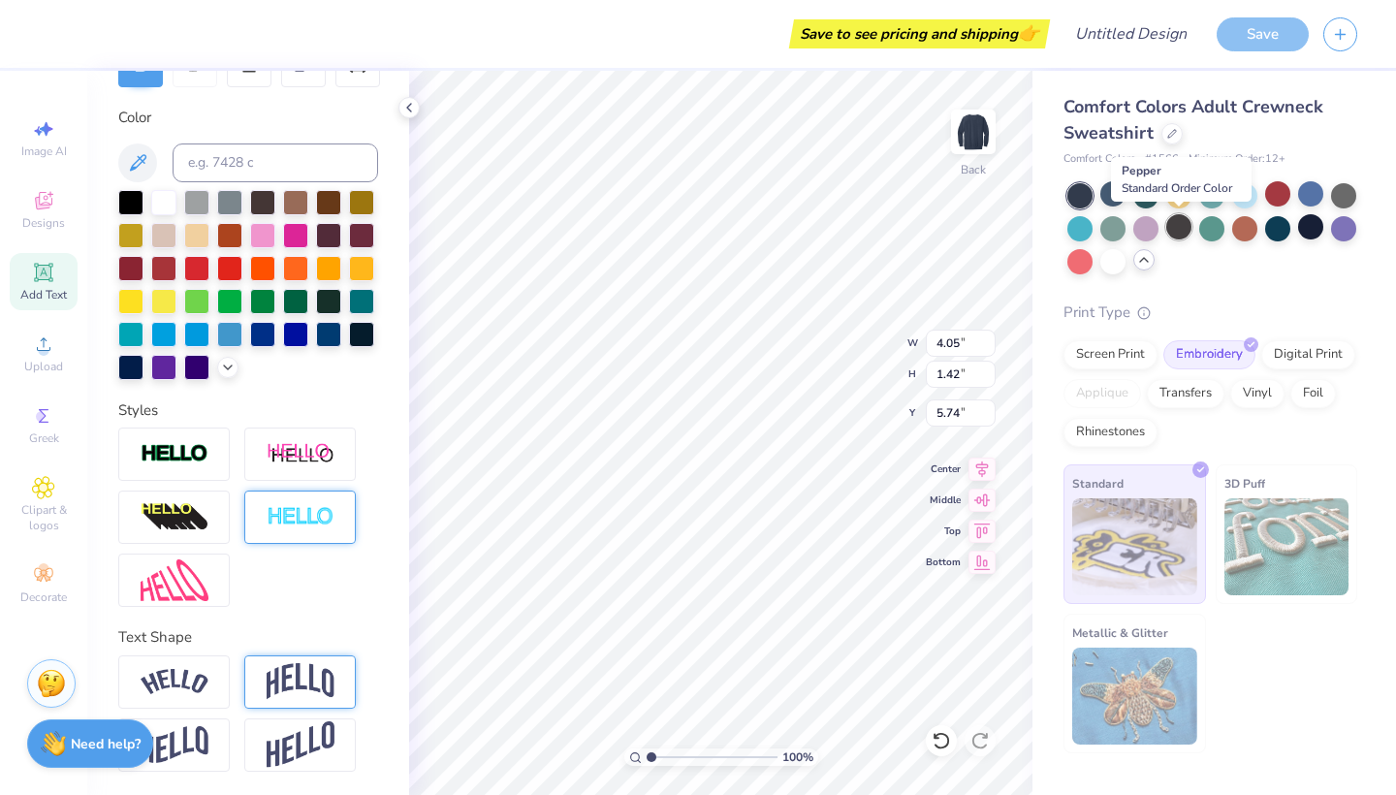
click at [1186, 226] on div at bounding box center [1178, 226] width 25 height 25
click at [204, 269] on div at bounding box center [196, 266] width 25 height 25
click at [234, 267] on div at bounding box center [229, 266] width 25 height 25
click at [201, 267] on div at bounding box center [196, 266] width 25 height 25
type input "12.04"
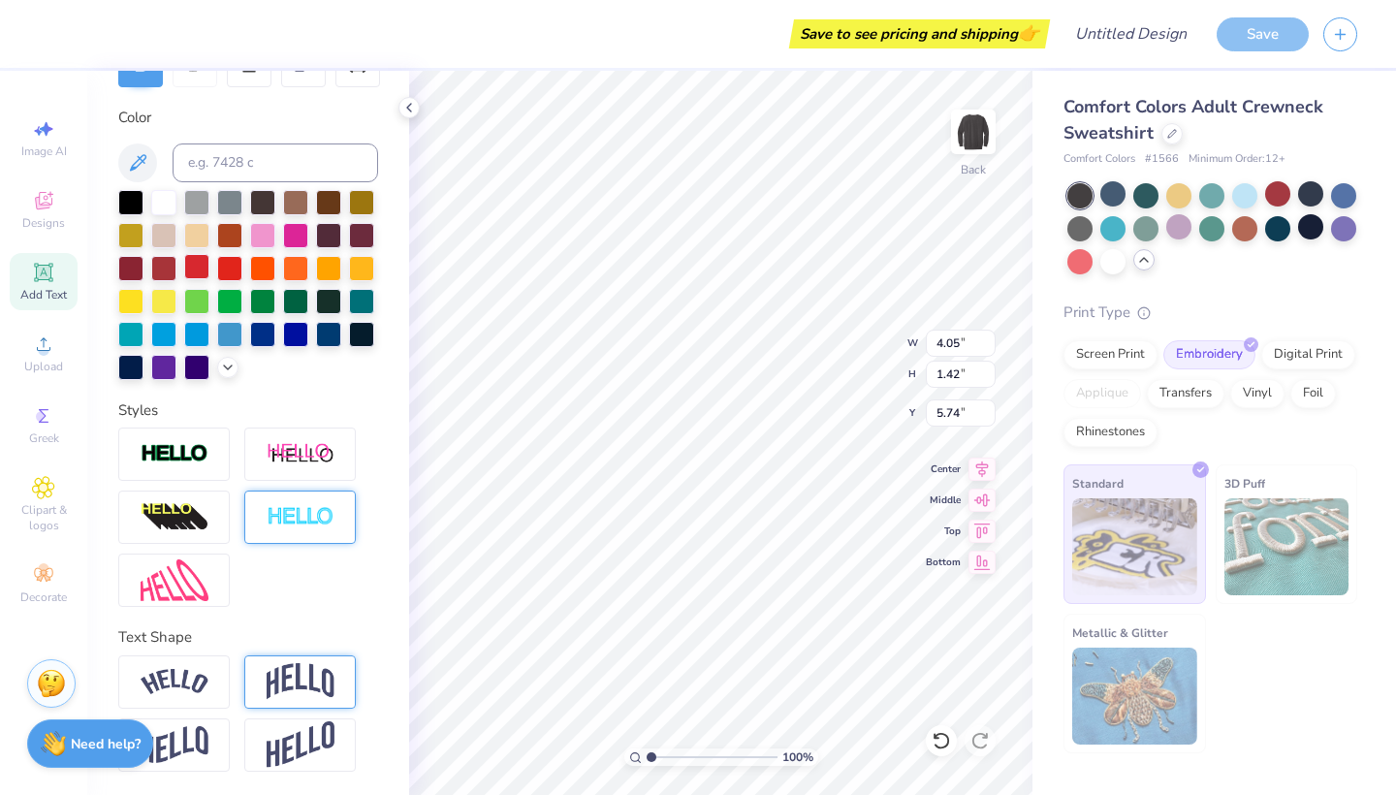
type input "2.13"
type input "3.00"
click at [195, 276] on div at bounding box center [196, 266] width 25 height 25
click at [1255, 49] on div "Save" at bounding box center [1263, 34] width 92 height 34
click at [1258, 41] on div "Save" at bounding box center [1263, 34] width 92 height 34
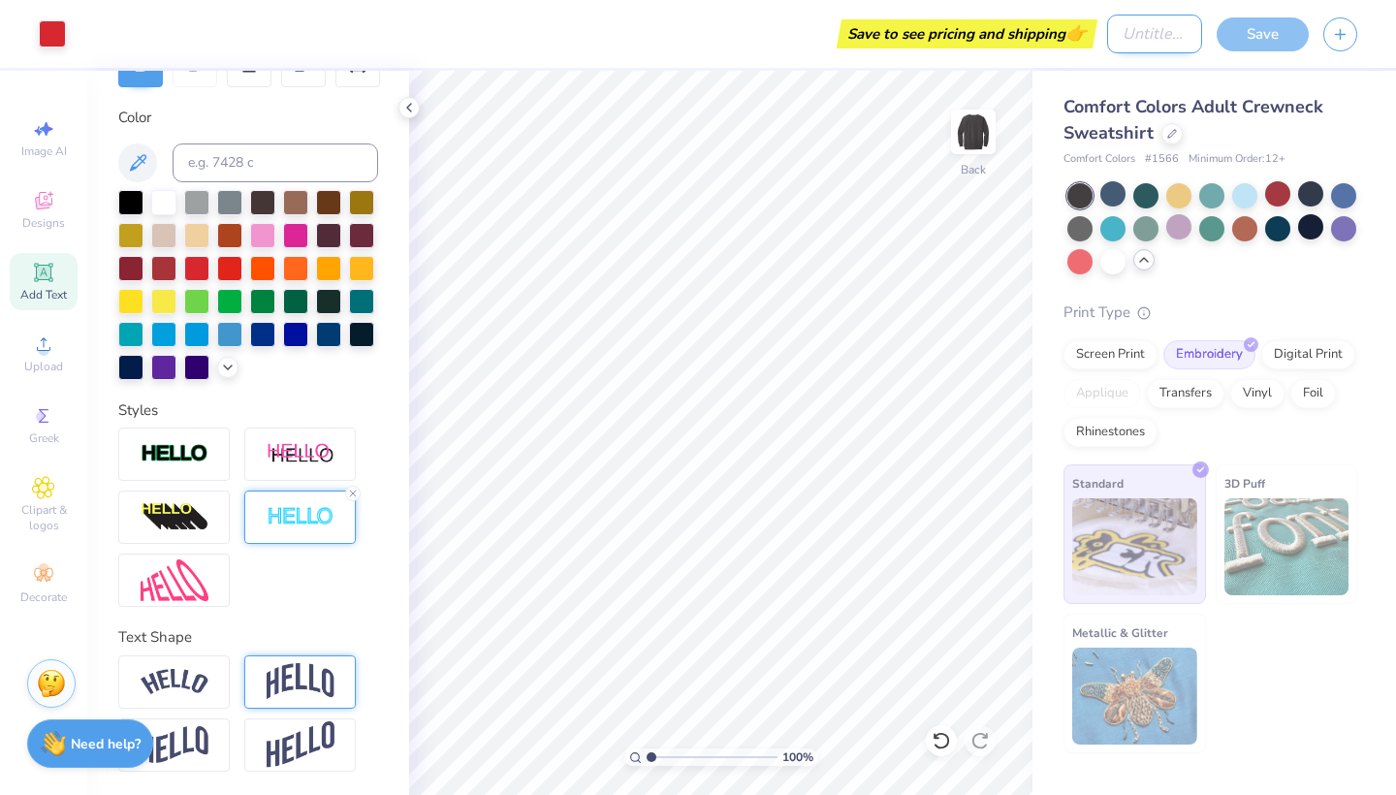
click at [1143, 43] on input "Design Title" at bounding box center [1154, 34] width 95 height 39
type input "R"
type input "Rutgers"
click at [1038, 94] on div "Comfort Colors Adult Crewneck Sweatshirt Comfort Colors # 1566 Minimum Order: 1…" at bounding box center [1215, 412] width 364 height 683
click at [944, 341] on input "12.04" at bounding box center [961, 343] width 70 height 27
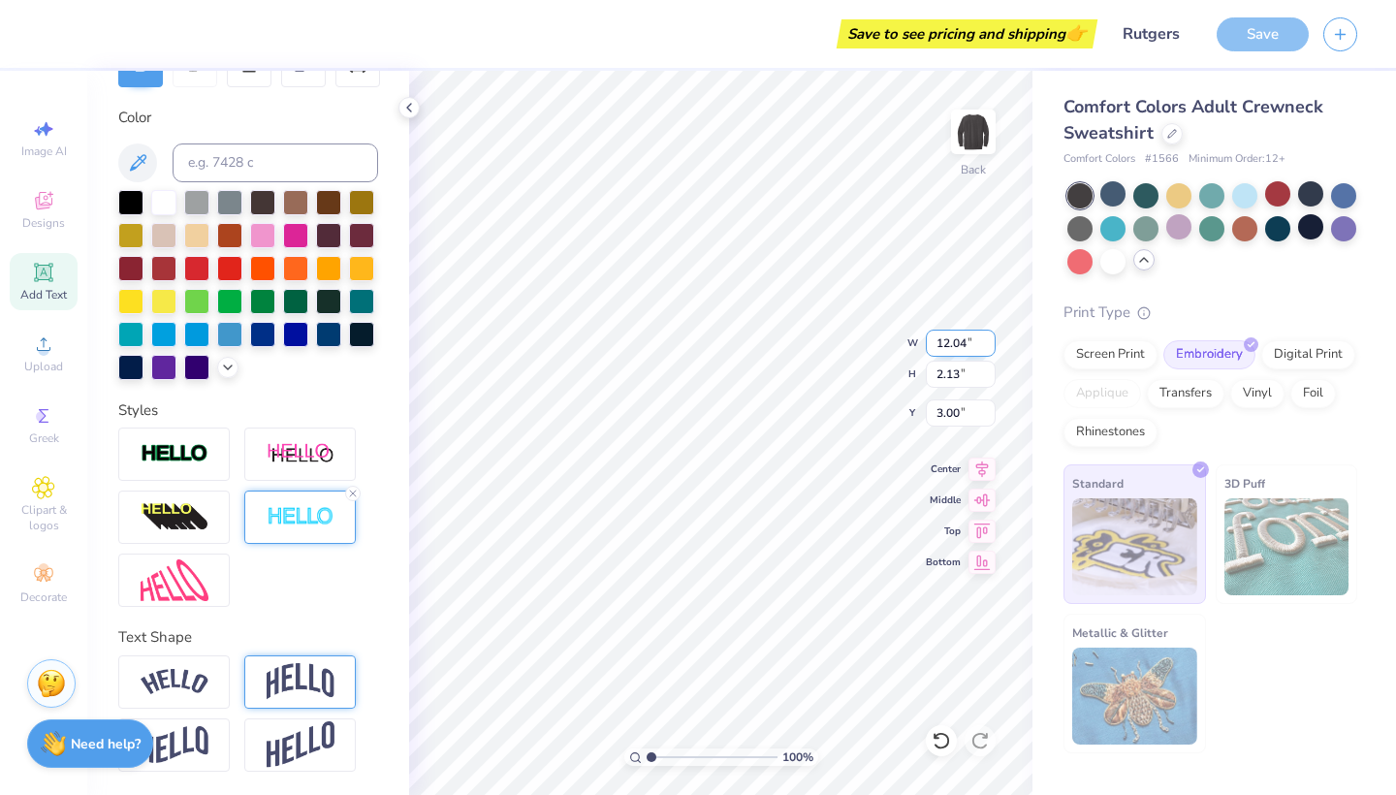
click at [944, 341] on input "12.04" at bounding box center [961, 343] width 70 height 27
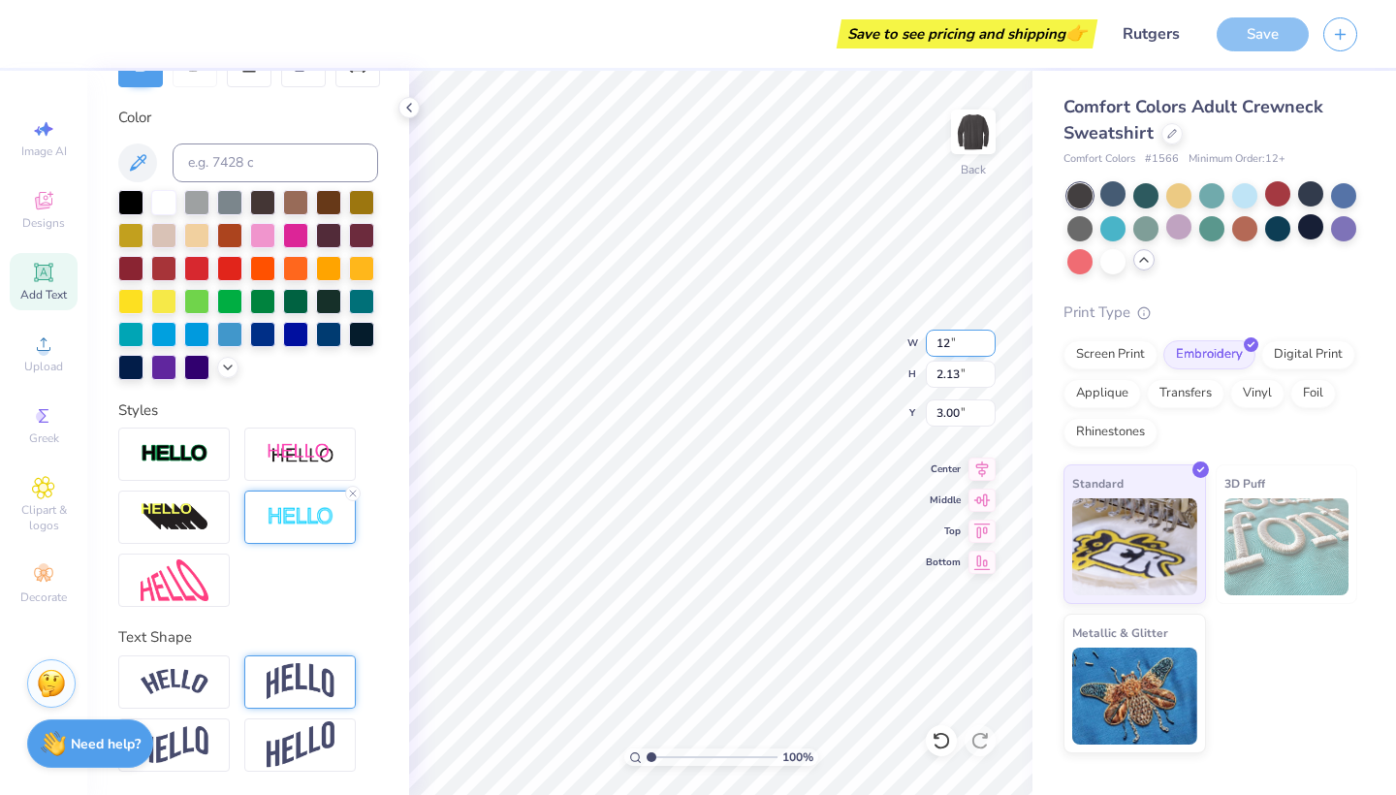
type input "12.00"
type input "2.12"
type input "4.05"
type input "1.42"
type input "5.74"
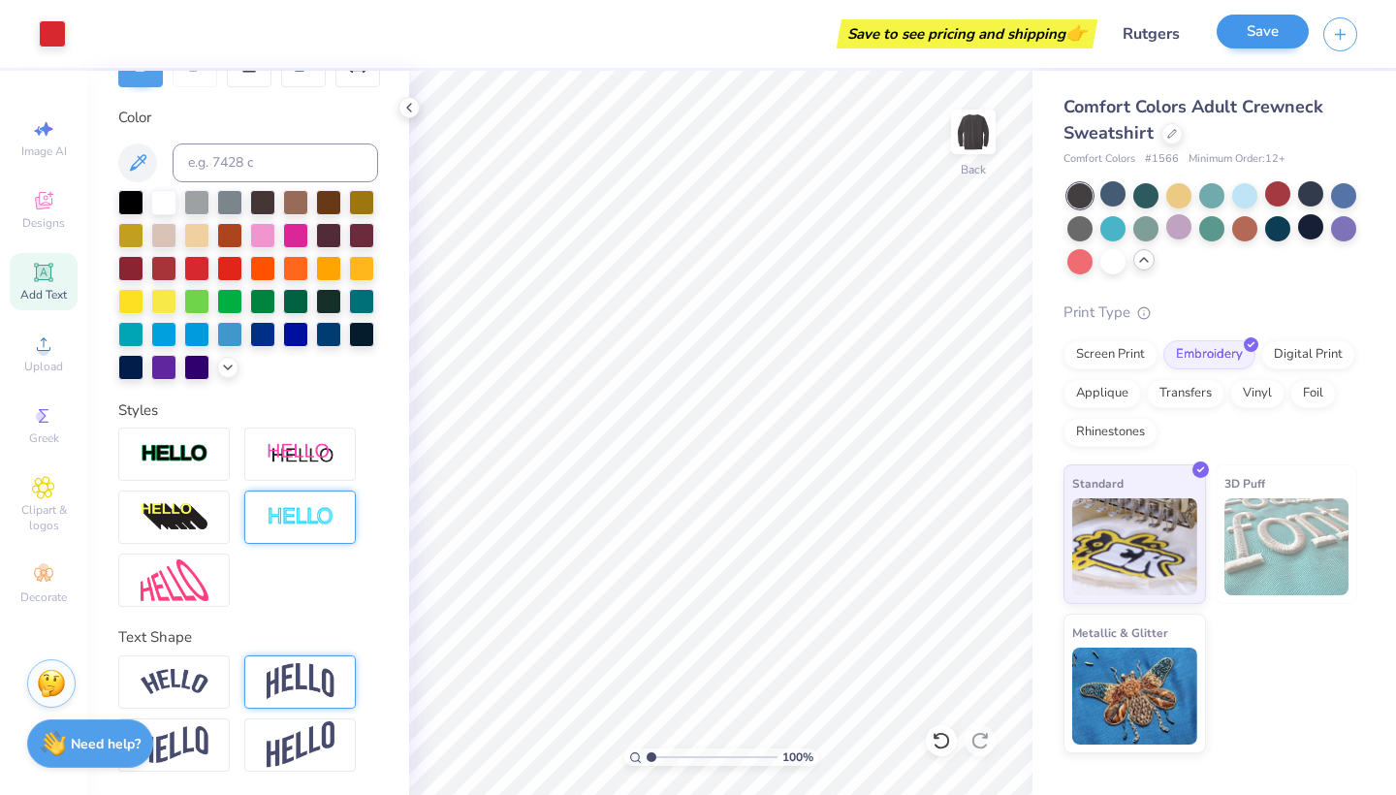
click at [1268, 44] on button "Save" at bounding box center [1263, 32] width 92 height 34
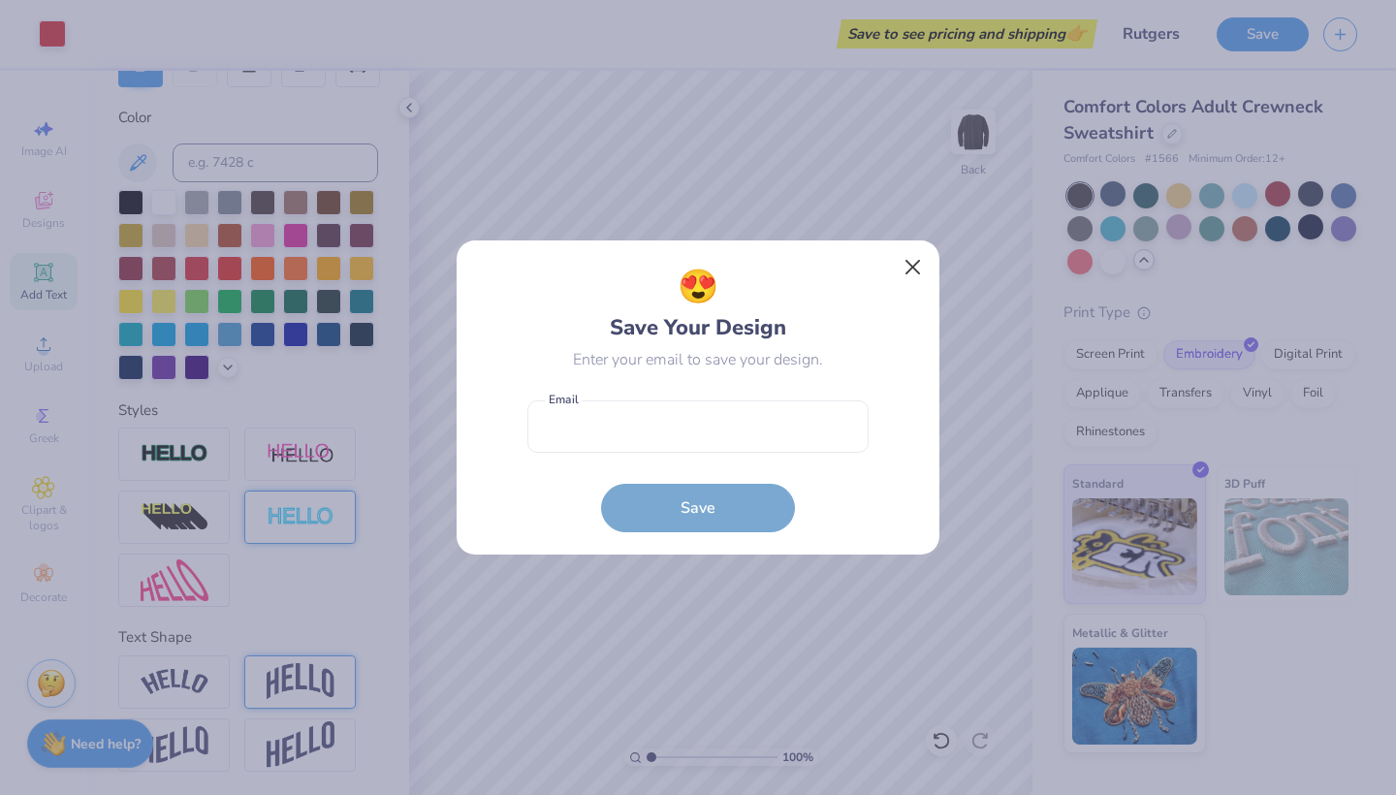
click at [897, 276] on button "Close" at bounding box center [913, 267] width 37 height 37
